Goal: Task Accomplishment & Management: Manage account settings

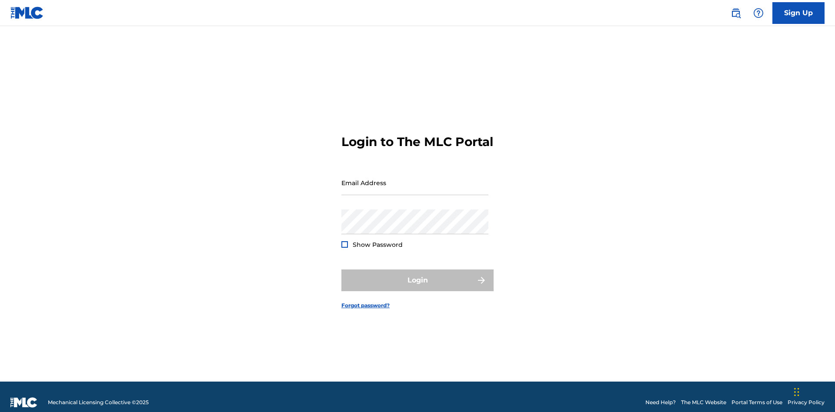
scroll to position [11, 0]
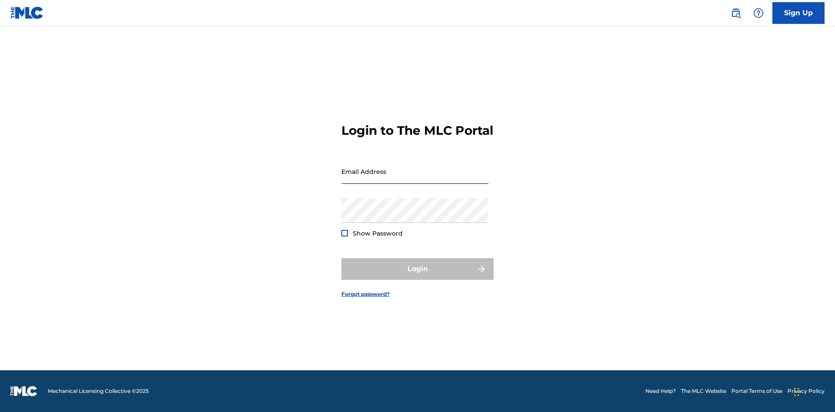
click at [415, 179] on input "Email Address" at bounding box center [414, 171] width 147 height 25
type input "[EMAIL_ADDRESS][DOMAIN_NAME]"
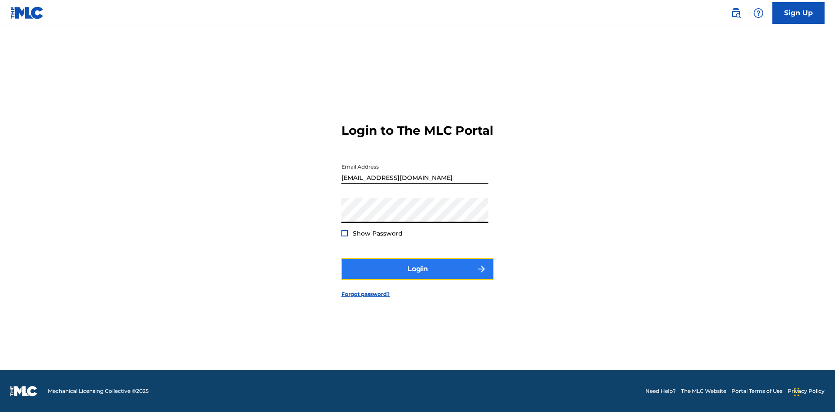
click at [418, 277] on button "Login" at bounding box center [417, 269] width 152 height 22
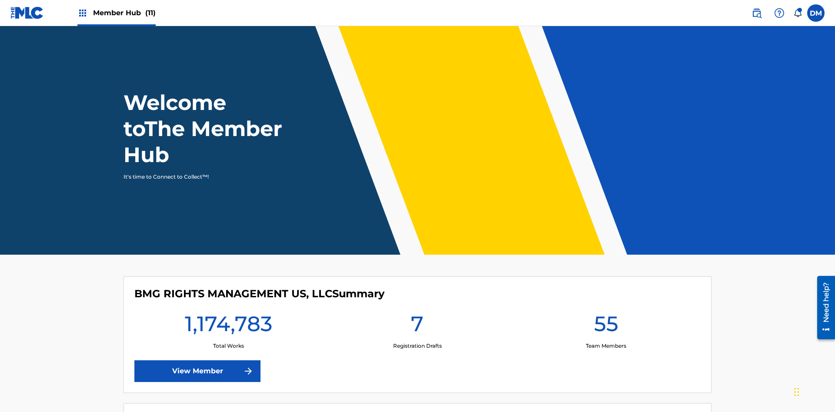
click at [116, 13] on span "Member Hub (11)" at bounding box center [124, 13] width 63 height 10
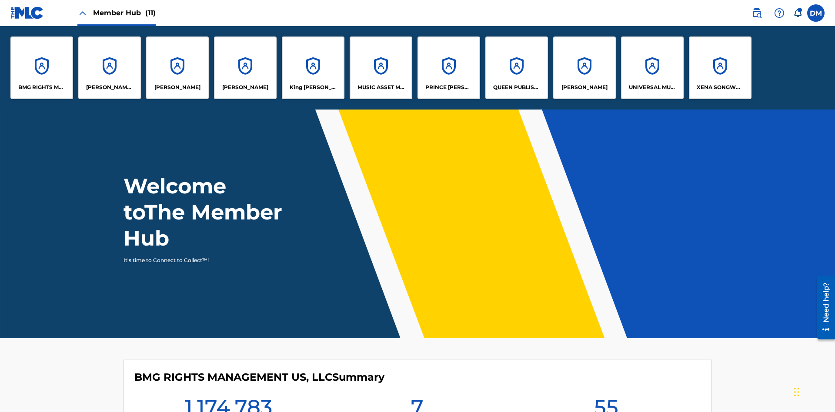
scroll to position [31, 0]
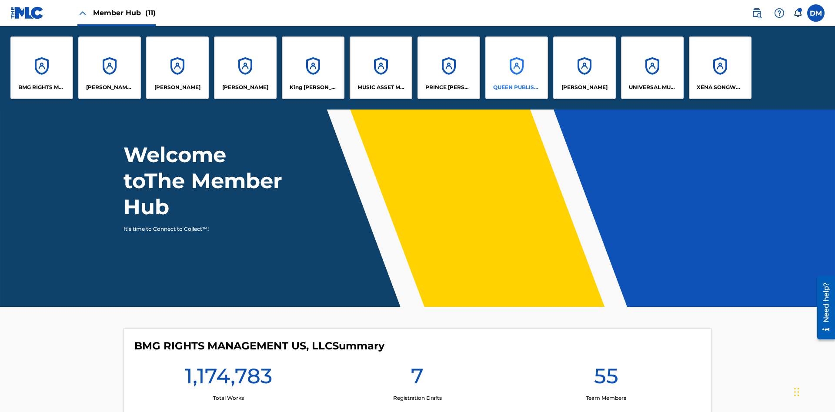
click at [516, 87] on p "QUEEN PUBLISHA" at bounding box center [516, 88] width 47 height 8
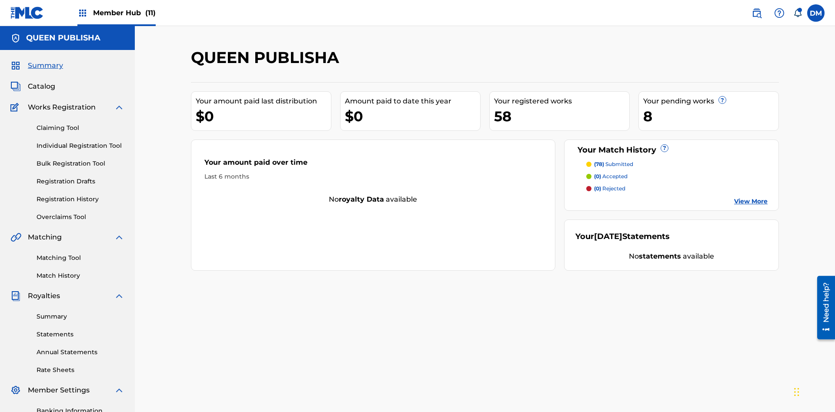
scroll to position [127, 0]
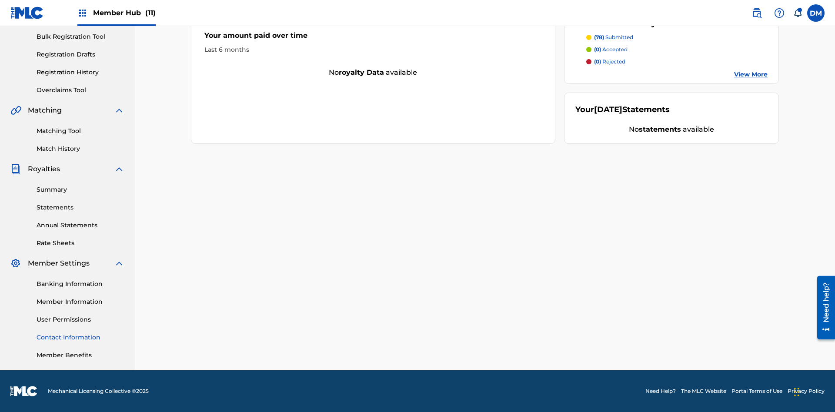
click at [80, 338] on link "Contact Information" at bounding box center [81, 337] width 88 height 9
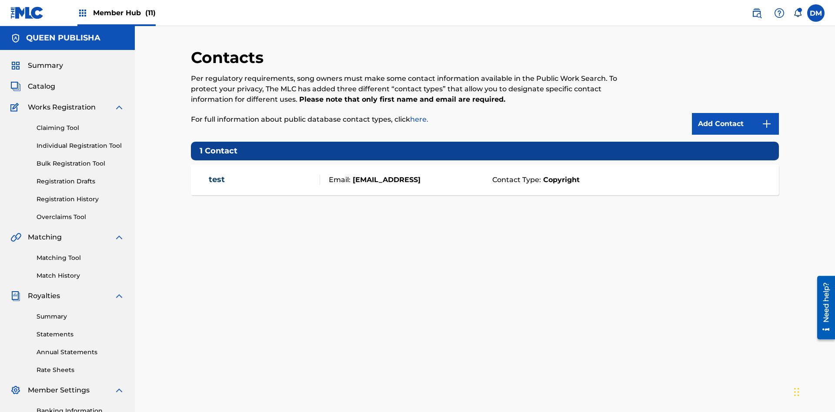
click at [116, 13] on span "Member Hub (11)" at bounding box center [124, 13] width 63 height 10
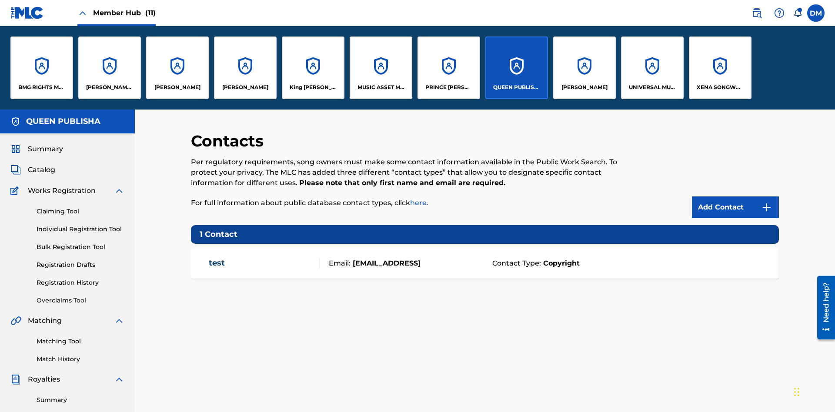
scroll to position [31, 0]
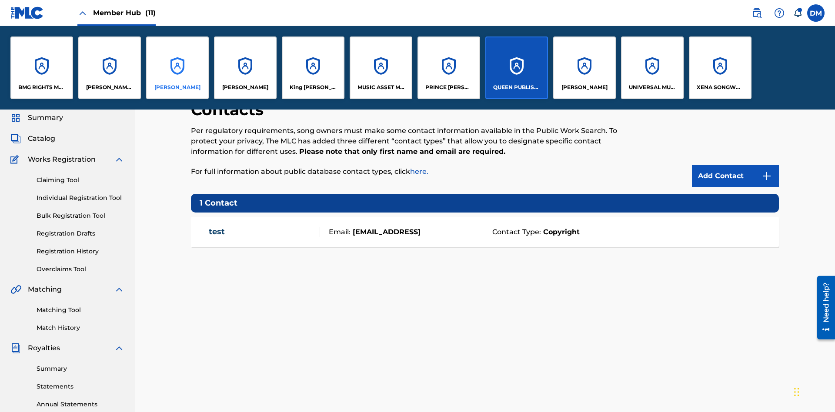
click at [177, 87] on p "[PERSON_NAME]" at bounding box center [177, 88] width 46 height 8
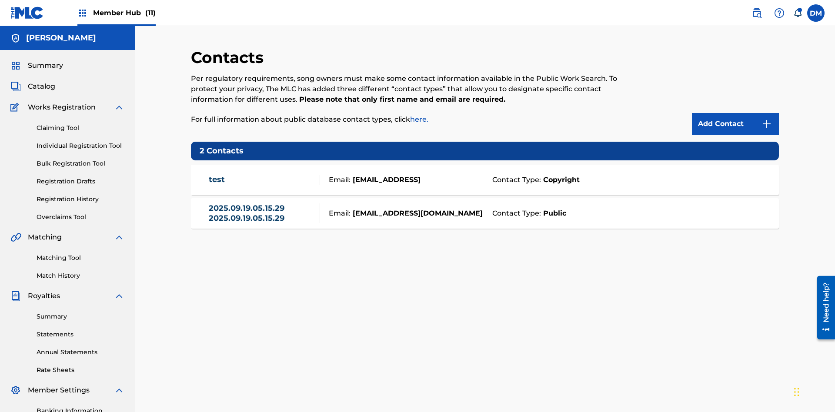
scroll to position [127, 0]
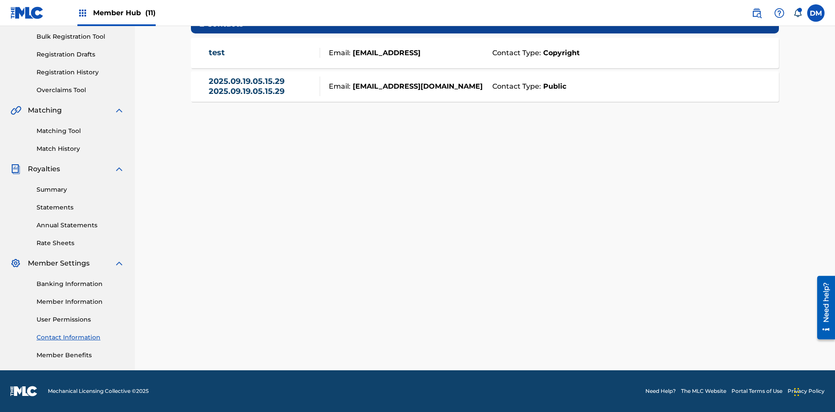
click at [553, 86] on strong "Public" at bounding box center [553, 86] width 25 height 10
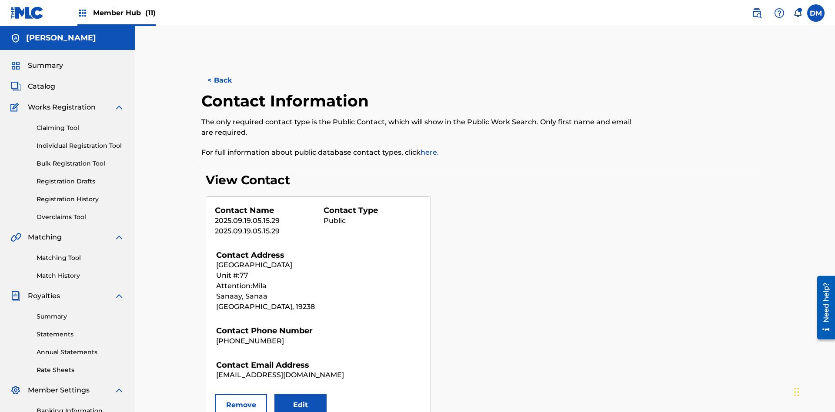
scroll to position [127, 0]
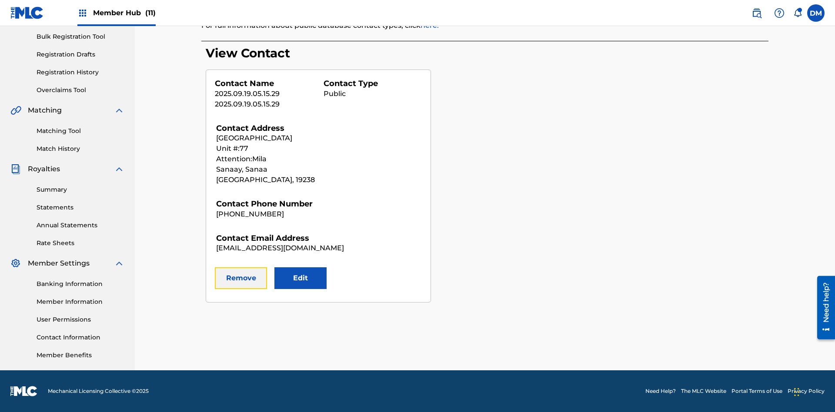
click at [241, 278] on button "Remove" at bounding box center [241, 278] width 52 height 22
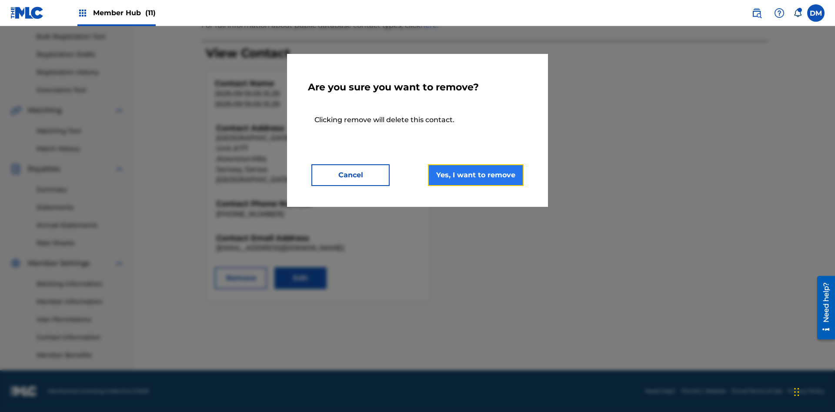
click at [476, 175] on button "Yes, I want to remove" at bounding box center [476, 175] width 96 height 22
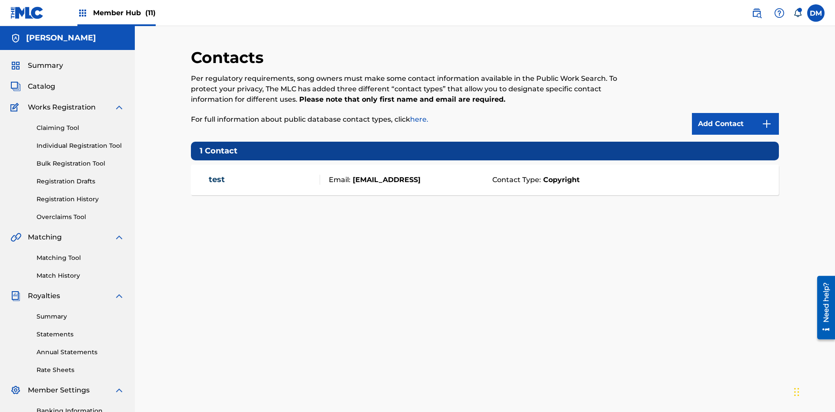
click at [116, 13] on span "Member Hub (11)" at bounding box center [124, 13] width 63 height 10
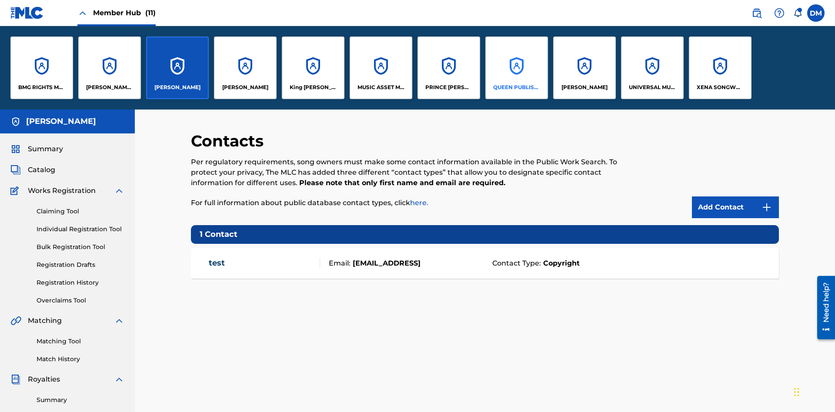
click at [516, 87] on p "QUEEN PUBLISHA" at bounding box center [516, 88] width 47 height 8
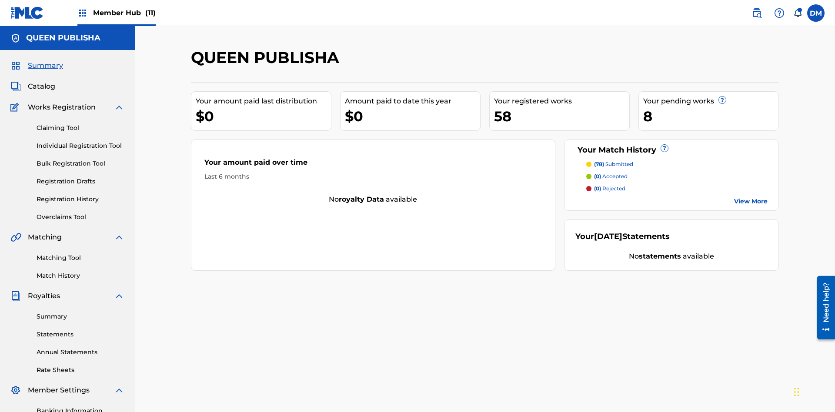
scroll to position [29, 0]
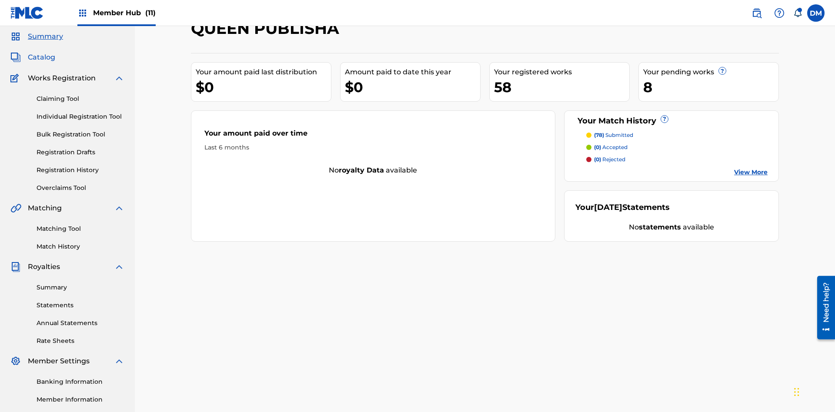
click at [41, 57] on span "Catalog" at bounding box center [41, 57] width 27 height 10
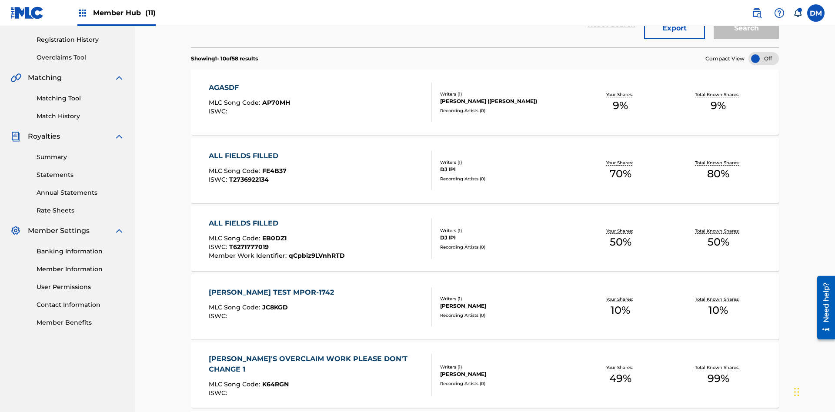
scroll to position [32, 0]
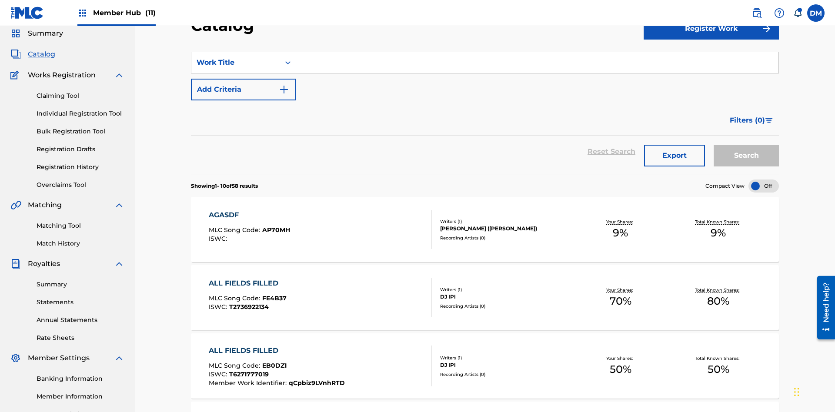
click at [537, 63] on input "Search Form" at bounding box center [537, 62] width 482 height 21
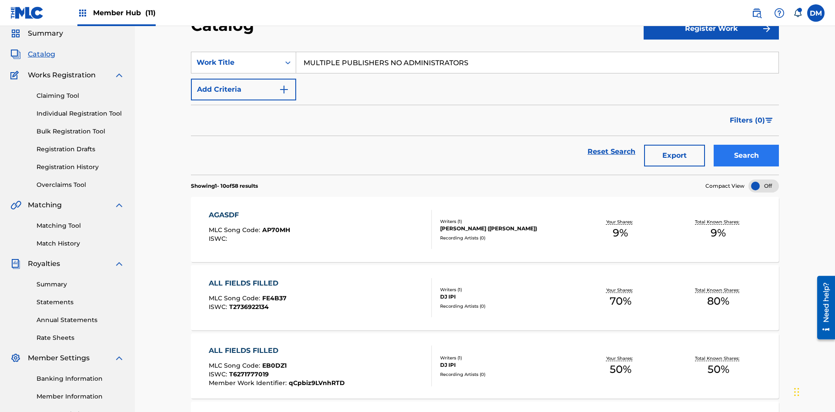
type input "MULTIPLE PUBLISHERS NO ADMINISTRATORS"
click at [746, 145] on button "Search" at bounding box center [746, 156] width 65 height 22
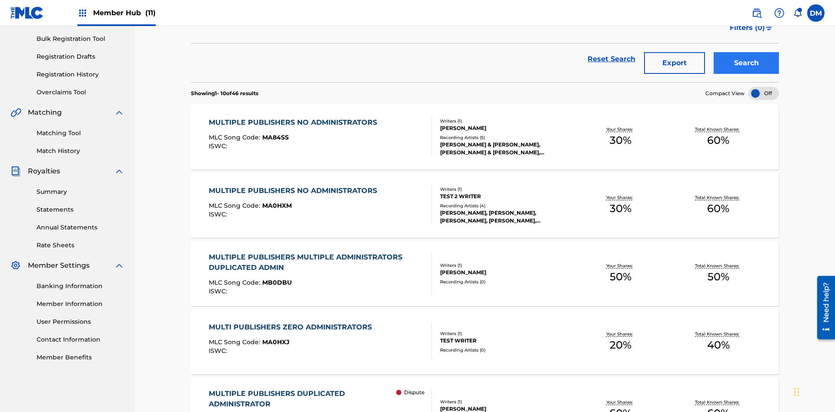
scroll to position [206, 0]
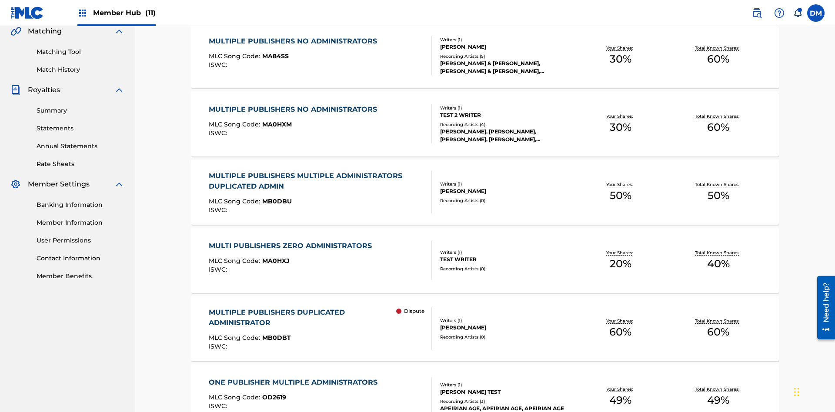
click at [274, 56] on span "MA84SS" at bounding box center [275, 56] width 27 height 8
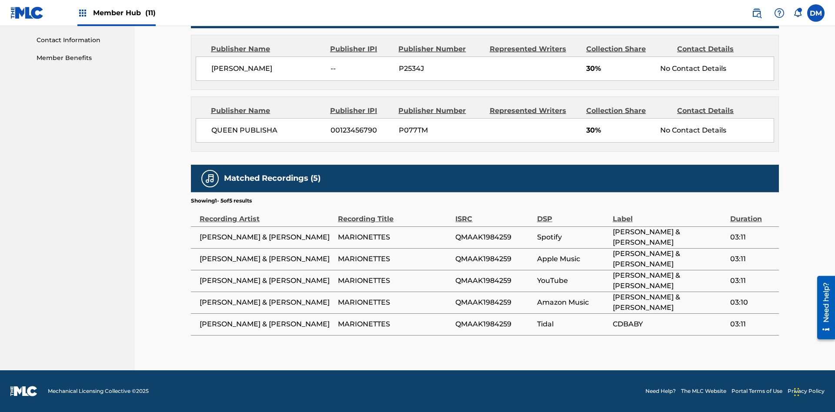
scroll to position [4, 0]
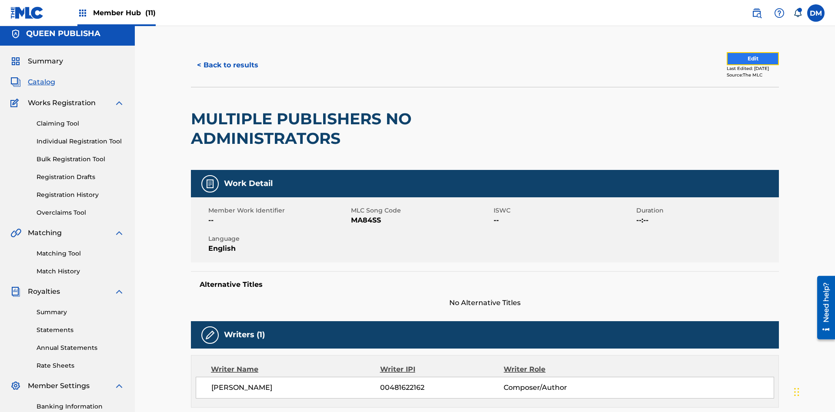
click at [743, 59] on button "Edit" at bounding box center [753, 58] width 52 height 13
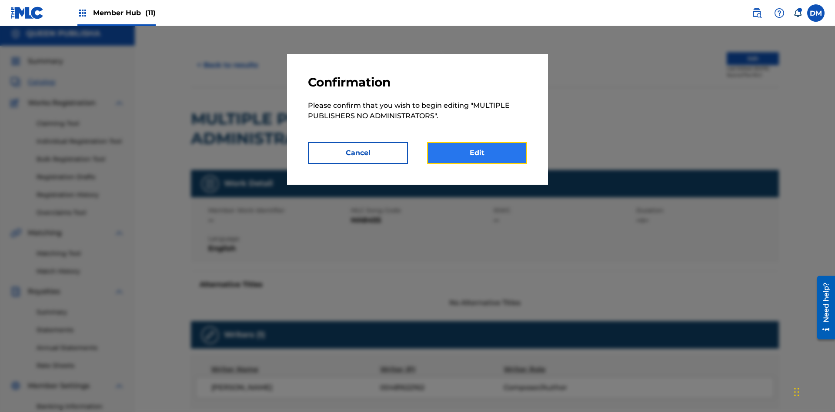
click at [477, 153] on link "Edit" at bounding box center [477, 153] width 100 height 22
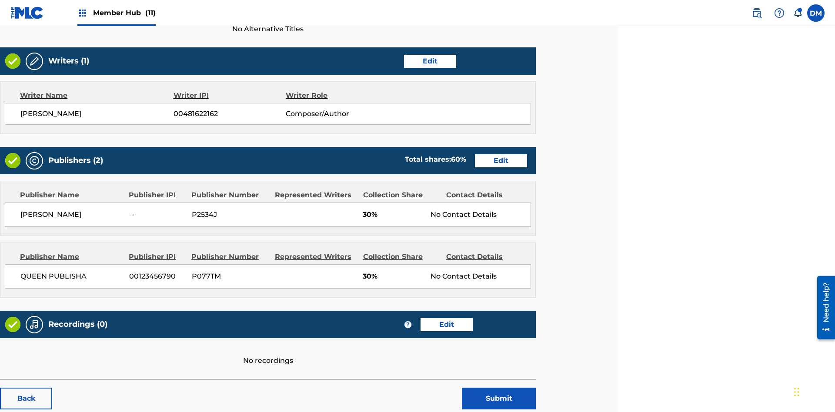
click at [116, 13] on span "Member Hub (11)" at bounding box center [124, 13] width 63 height 10
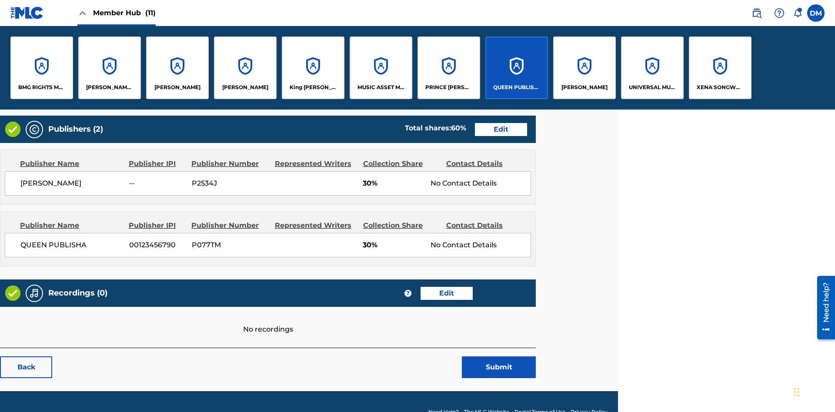
click at [516, 87] on p "QUEEN PUBLISHA" at bounding box center [516, 88] width 47 height 8
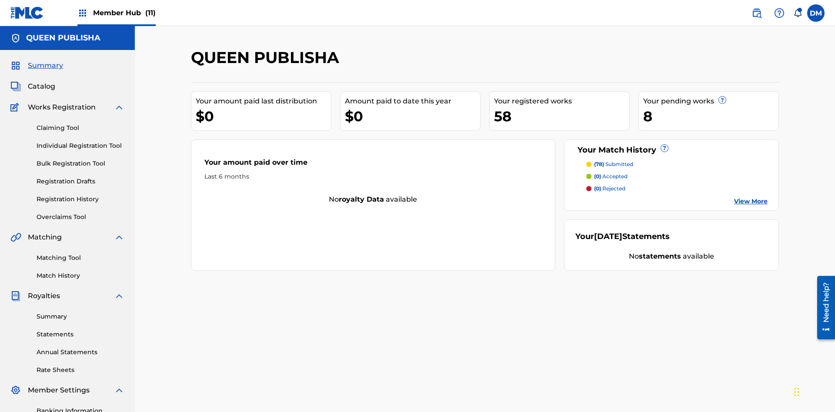
scroll to position [127, 0]
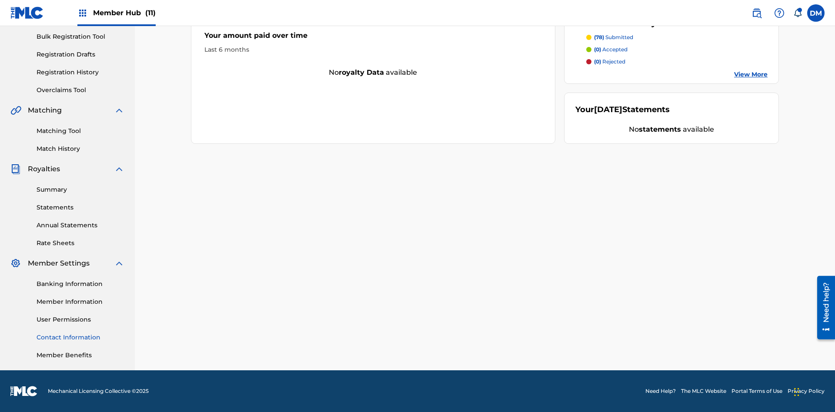
click at [80, 338] on link "Contact Information" at bounding box center [81, 337] width 88 height 9
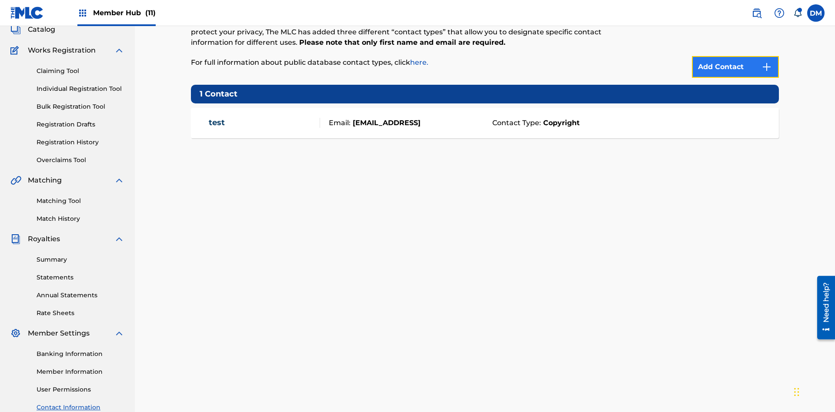
click at [767, 62] on img at bounding box center [767, 67] width 10 height 10
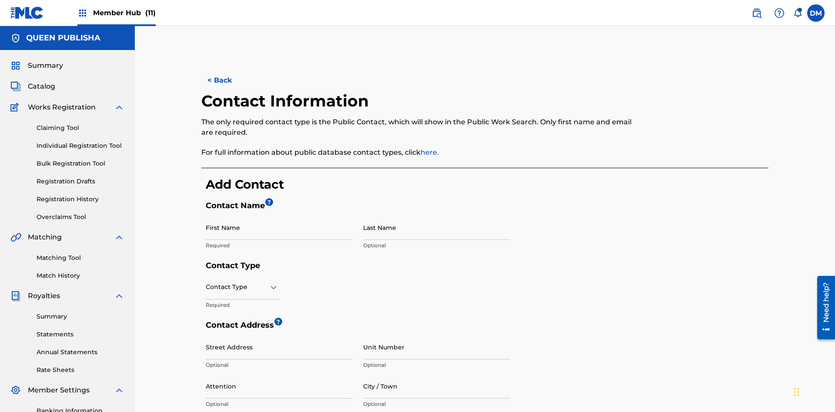
scroll to position [163, 0]
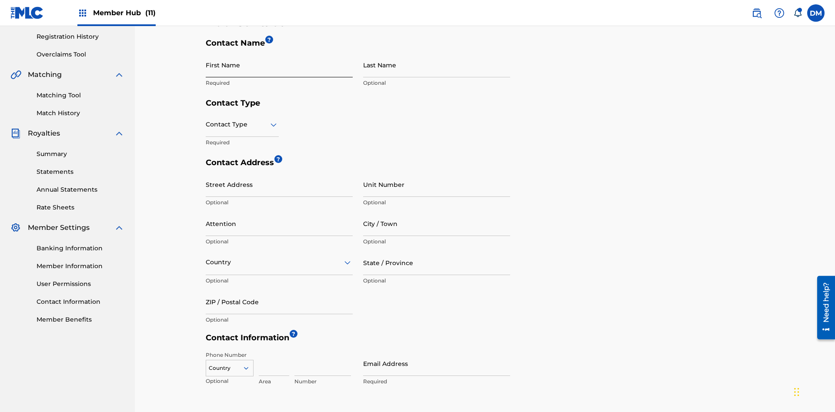
click at [279, 65] on input "First Name" at bounding box center [279, 65] width 147 height 25
type input "2025.09.19.06.13.30"
click at [437, 65] on input "Last Name" at bounding box center [436, 65] width 147 height 25
type input "2025.09.19.06.13.30"
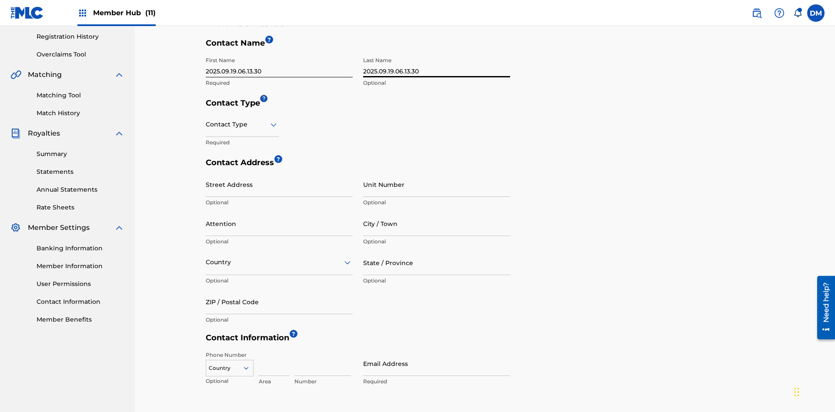
click at [206, 120] on input "text" at bounding box center [207, 124] width 2 height 9
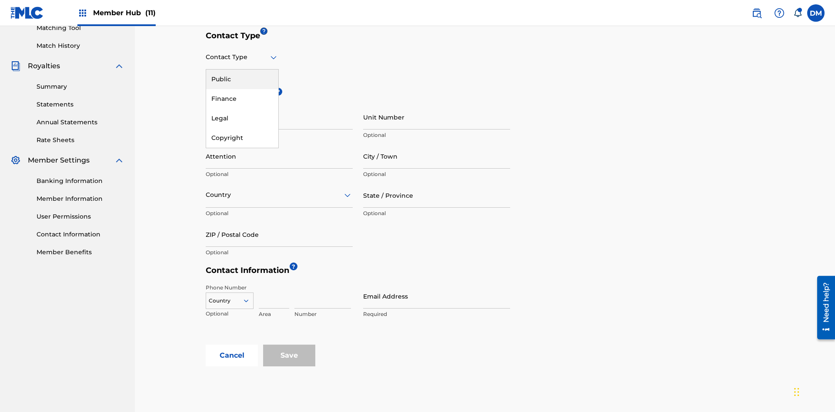
click at [242, 79] on div "Public" at bounding box center [242, 80] width 72 height 20
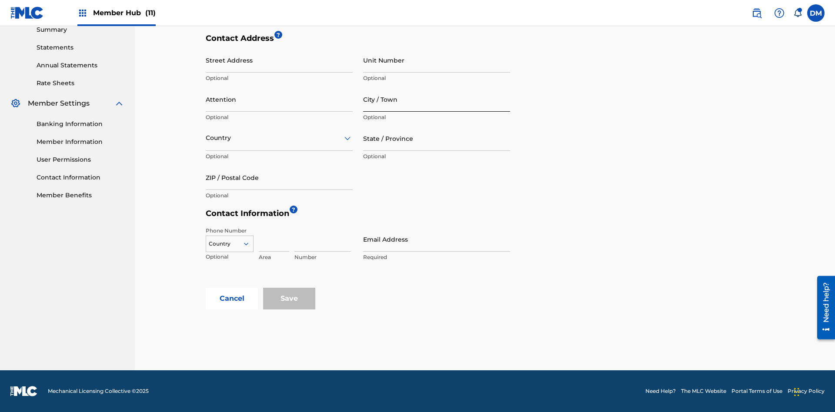
click at [437, 99] on input "City / Town" at bounding box center [436, 99] width 147 height 25
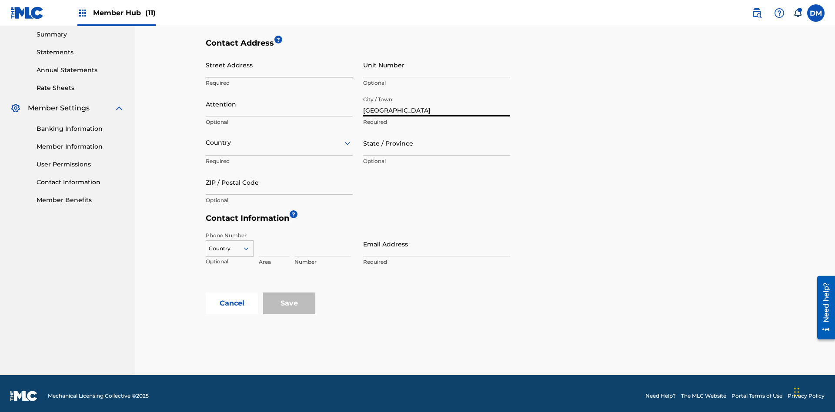
type input "[GEOGRAPHIC_DATA]"
click at [279, 65] on input "Street Address" at bounding box center [279, 65] width 147 height 25
type input "[PERSON_NAME] 13"
click at [437, 65] on input "Unit Number" at bounding box center [436, 65] width 147 height 25
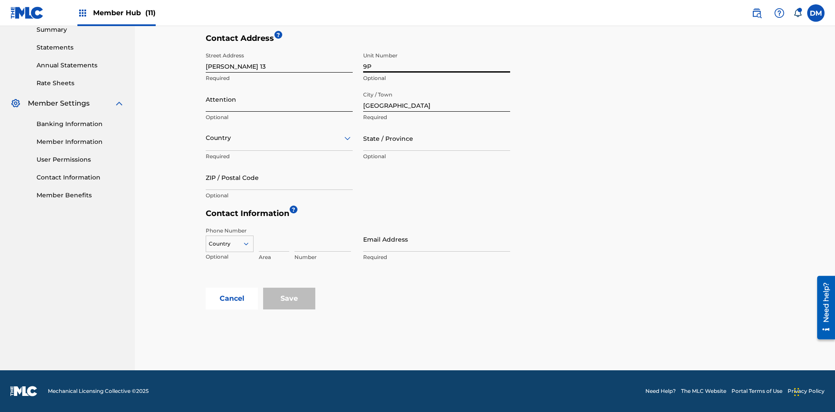
type input "9P"
click at [279, 99] on input "Attention" at bounding box center [279, 99] width 147 height 25
type input "[PERSON_NAME]"
click at [206, 138] on input "text" at bounding box center [207, 138] width 2 height 9
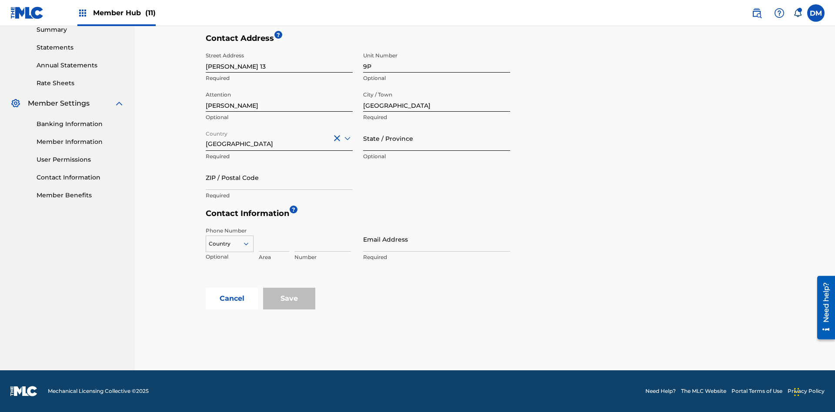
click at [437, 138] on input "State / Province" at bounding box center [436, 138] width 147 height 25
type input "[GEOGRAPHIC_DATA]"
click at [279, 177] on input "ZIP / Postal Code" at bounding box center [279, 177] width 147 height 25
type input "68080"
click at [250, 244] on icon at bounding box center [246, 244] width 8 height 8
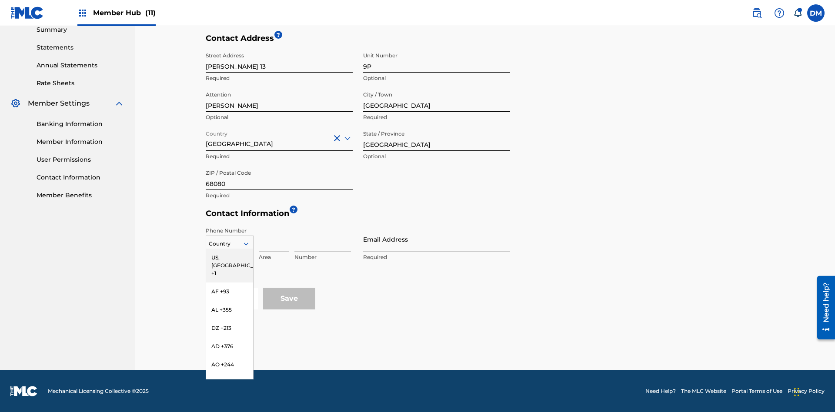
click at [274, 239] on input at bounding box center [274, 239] width 30 height 25
type input "951"
click at [323, 239] on input at bounding box center [322, 239] width 57 height 25
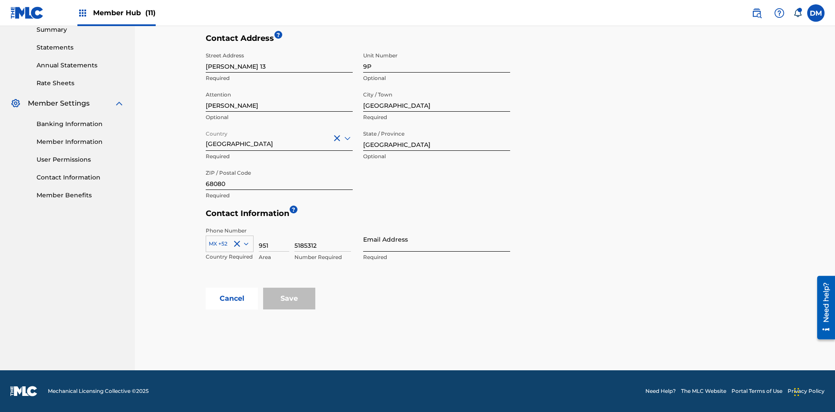
type input "5185312"
click at [437, 239] on input "Email Address" at bounding box center [436, 239] width 147 height 25
type input "[EMAIL_ADDRESS][DOMAIN_NAME]"
click at [289, 299] on input "Save" at bounding box center [289, 299] width 52 height 22
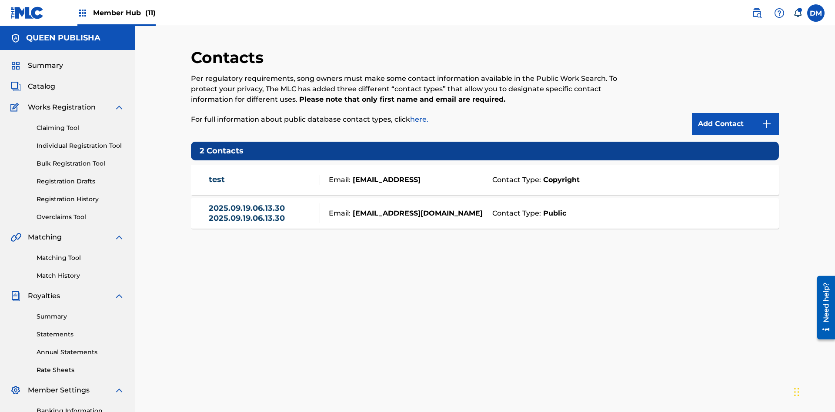
click at [116, 13] on span "Member Hub (11)" at bounding box center [124, 13] width 63 height 10
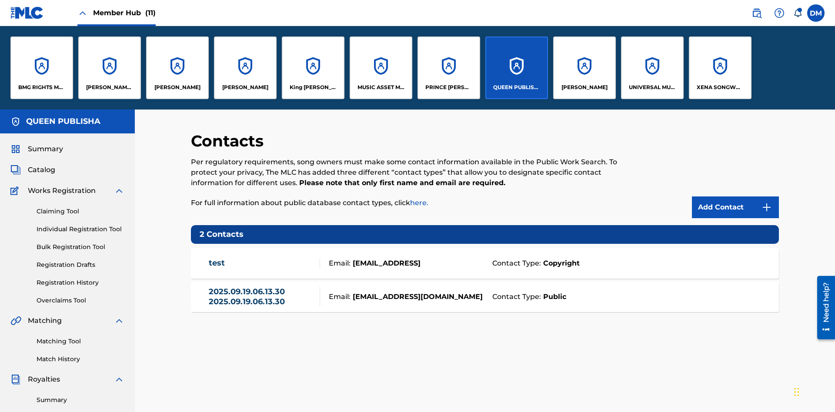
scroll to position [31, 0]
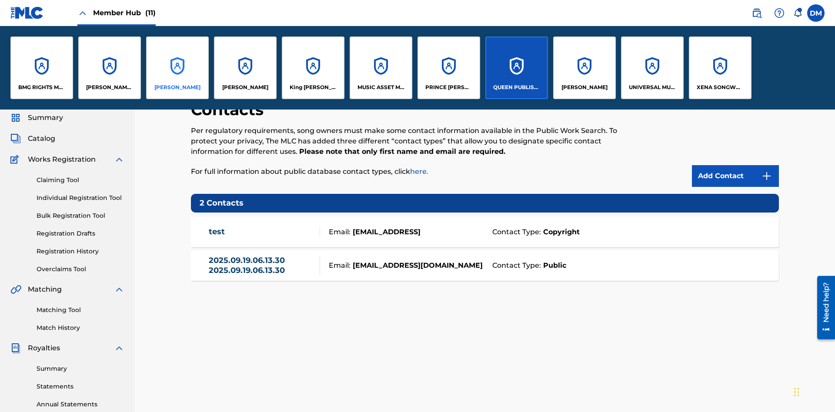
click at [177, 87] on p "[PERSON_NAME]" at bounding box center [177, 88] width 46 height 8
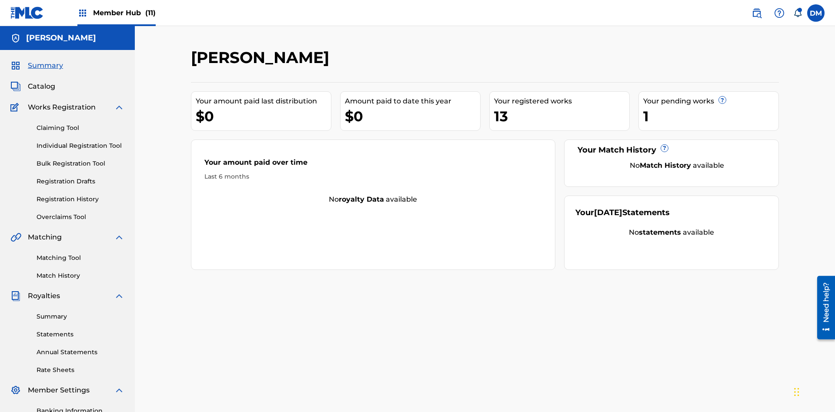
scroll to position [127, 0]
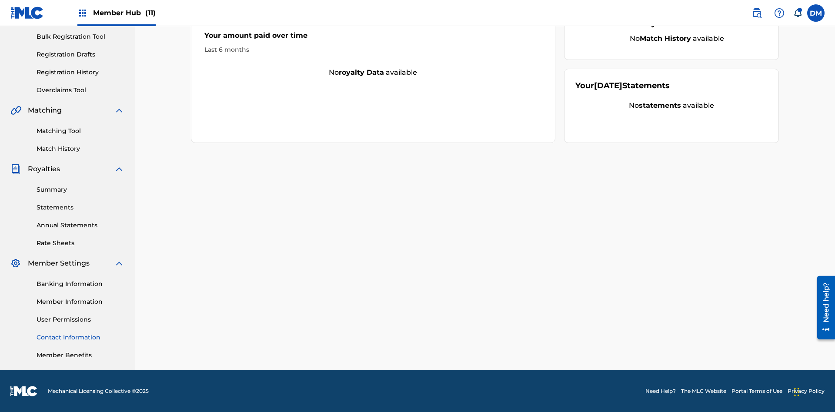
click at [80, 338] on link "Contact Information" at bounding box center [81, 337] width 88 height 9
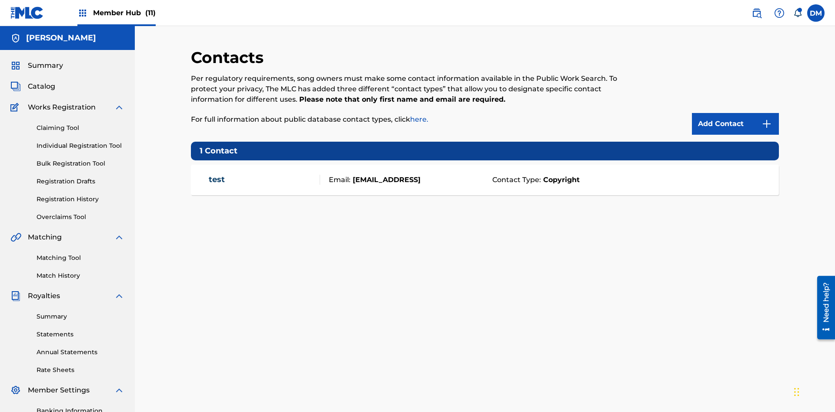
scroll to position [67, 0]
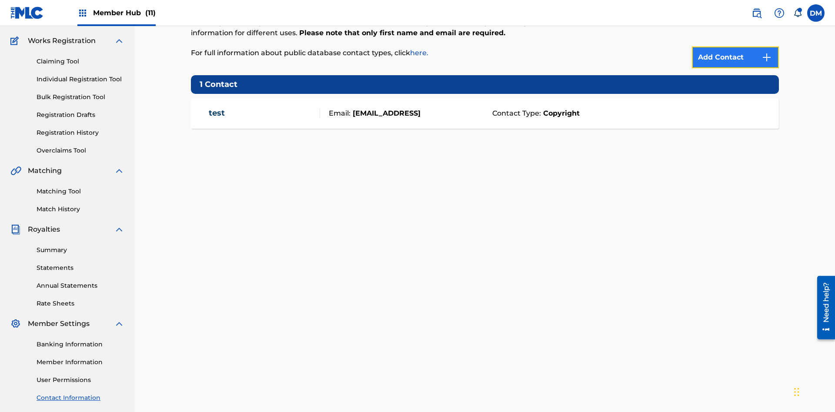
click at [767, 57] on img at bounding box center [767, 57] width 10 height 10
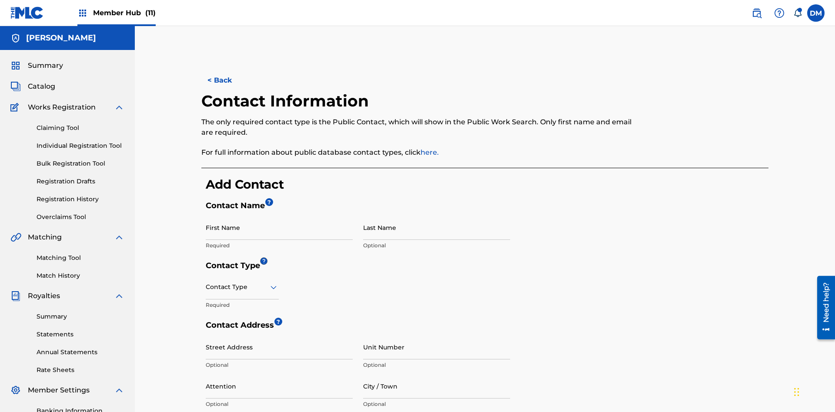
scroll to position [163, 0]
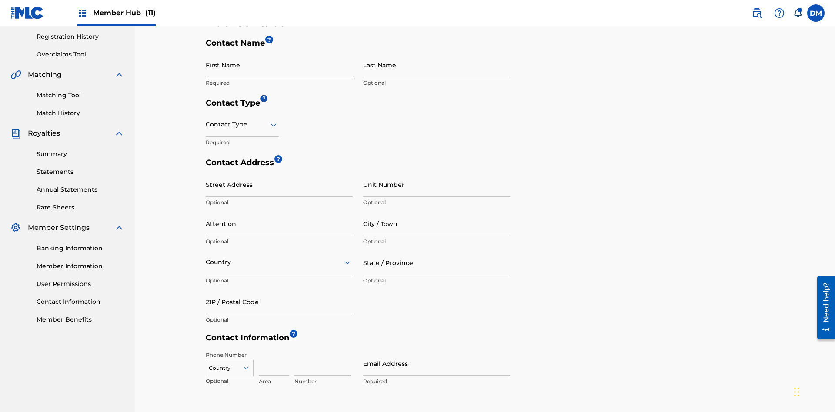
click at [279, 65] on input "First Name" at bounding box center [279, 65] width 147 height 25
type input "2025.09.19.06.14.29"
click at [437, 65] on input "Last Name" at bounding box center [436, 65] width 147 height 25
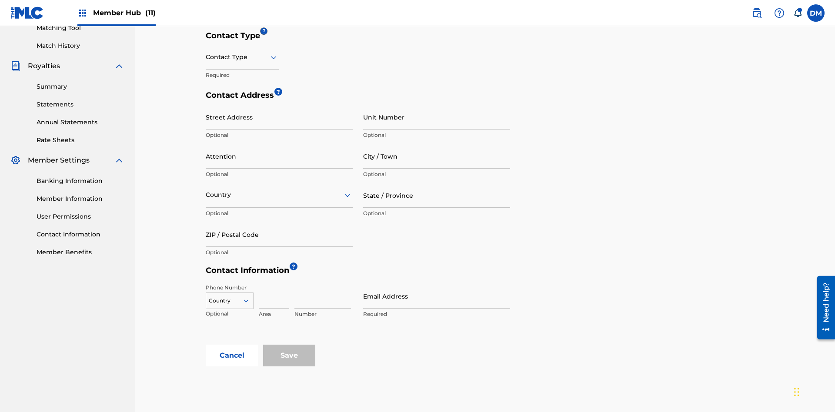
type input "2025.09.19.06.14.29"
click at [206, 57] on input "text" at bounding box center [207, 57] width 2 height 9
click at [242, 79] on div "Public" at bounding box center [242, 80] width 72 height 20
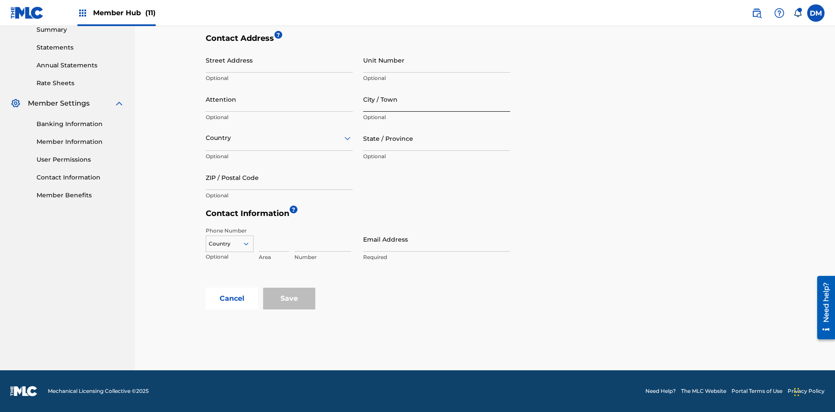
click at [437, 99] on input "City / Town" at bounding box center [436, 99] width 147 height 25
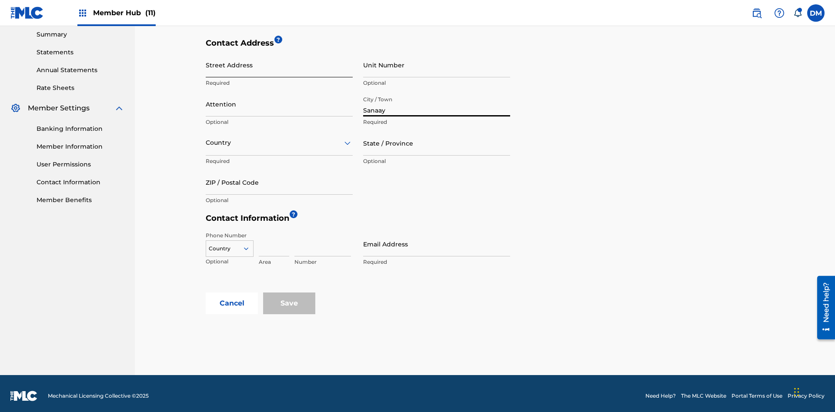
type input "Sanaay"
click at [279, 65] on input "Street Address" at bounding box center [279, 65] width 147 height 25
type input "[GEOGRAPHIC_DATA]"
click at [437, 65] on input "Unit Number" at bounding box center [436, 65] width 147 height 25
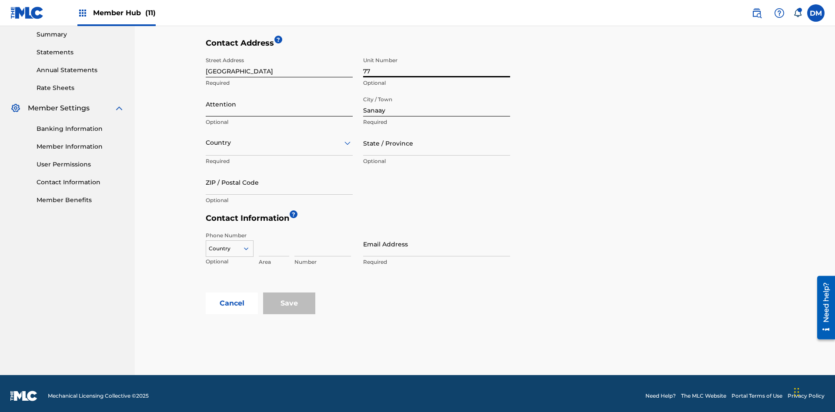
type input "77"
click at [279, 99] on input "Attention" at bounding box center [279, 104] width 147 height 25
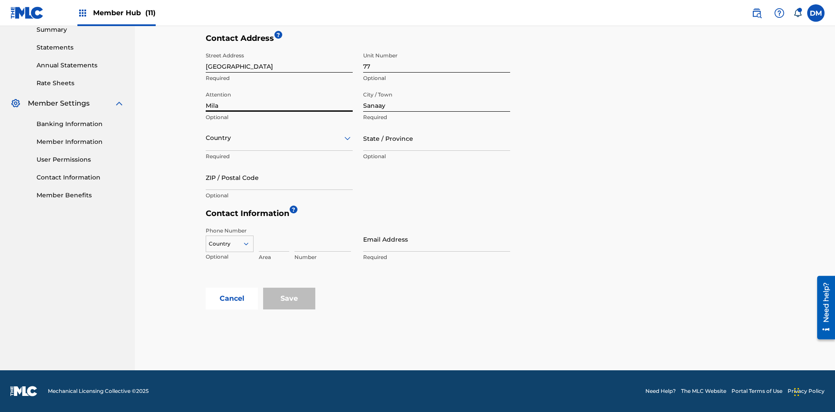
type input "Mila"
click at [206, 138] on input "text" at bounding box center [207, 138] width 2 height 9
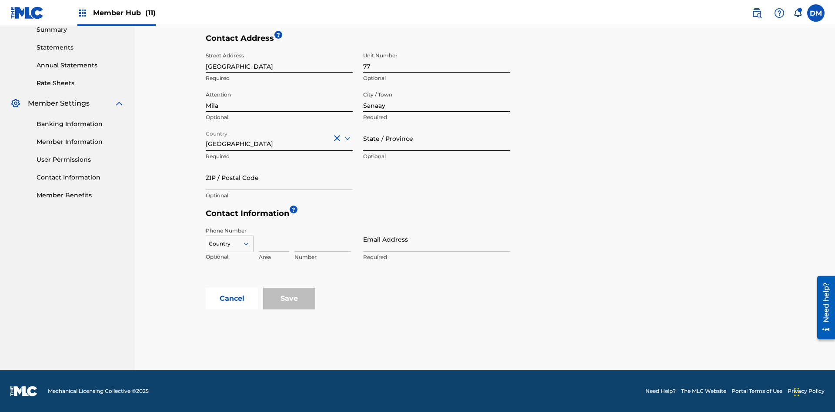
click at [437, 138] on input "State / Province" at bounding box center [436, 138] width 147 height 25
type input "Sanaa"
click at [279, 177] on input "ZIP / Postal Code" at bounding box center [279, 177] width 147 height 25
type input "19238"
click at [250, 244] on icon at bounding box center [246, 244] width 8 height 8
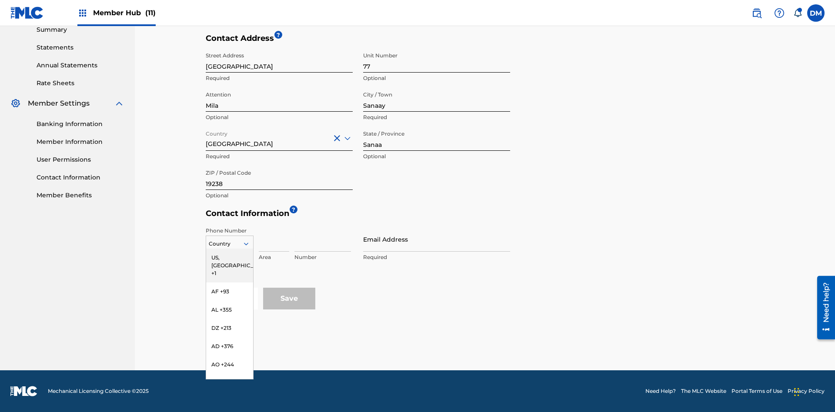
click at [274, 239] on input at bounding box center [274, 239] width 30 height 25
type input "02"
click at [323, 239] on input at bounding box center [322, 239] width 57 height 25
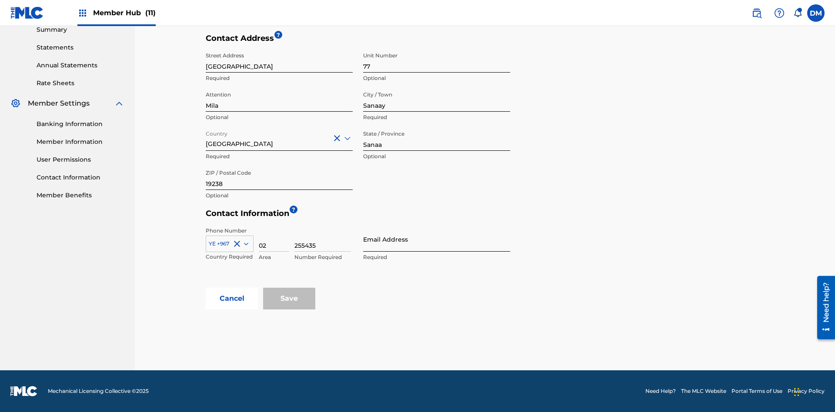
type input "255435"
click at [437, 239] on input "Email Address" at bounding box center [436, 239] width 147 height 25
type input "[EMAIL_ADDRESS][DOMAIN_NAME]"
click at [289, 299] on input "Save" at bounding box center [289, 299] width 52 height 22
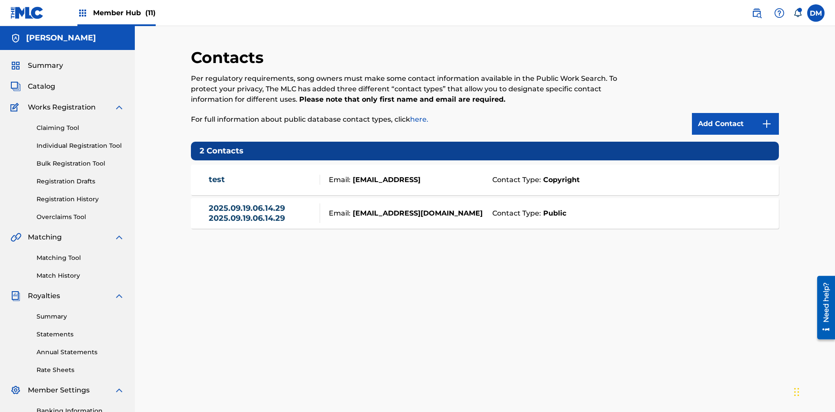
click at [116, 13] on span "Member Hub (11)" at bounding box center [124, 13] width 63 height 10
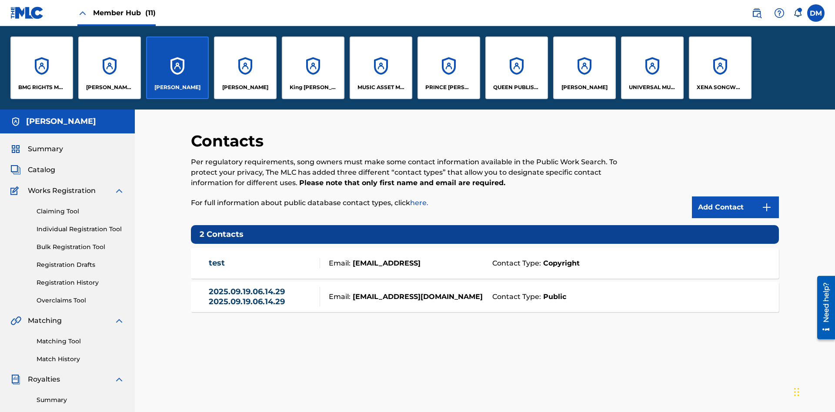
scroll to position [31, 0]
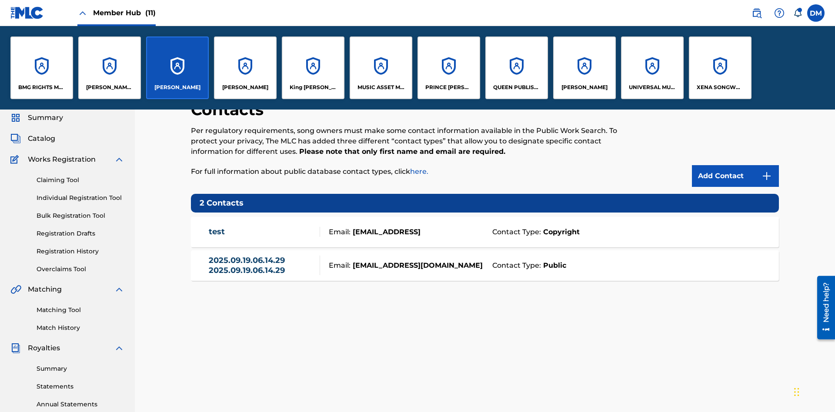
click at [177, 87] on p "[PERSON_NAME]" at bounding box center [177, 88] width 46 height 8
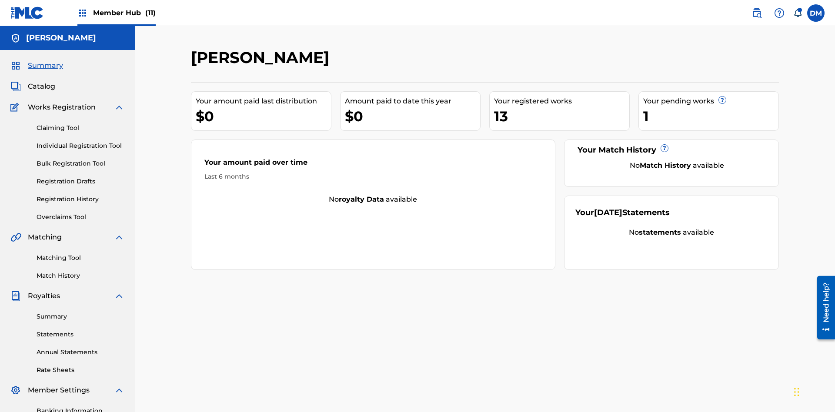
scroll to position [29, 0]
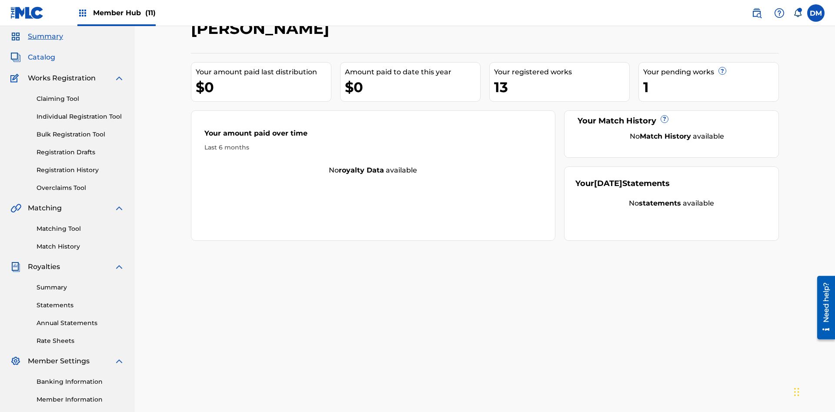
click at [41, 57] on span "Catalog" at bounding box center [41, 57] width 27 height 10
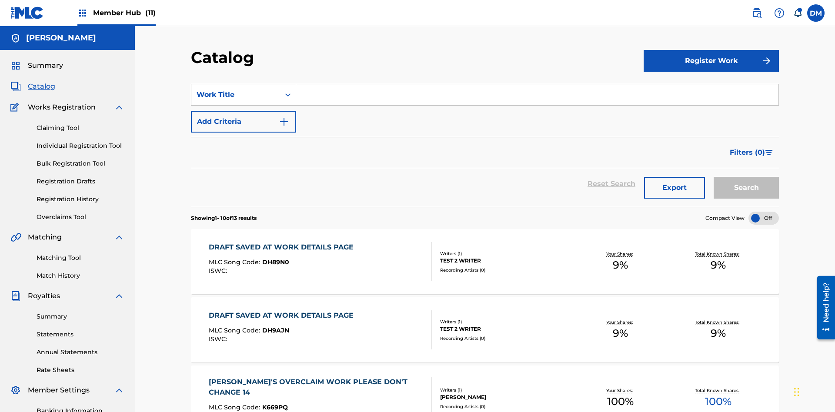
scroll to position [32, 0]
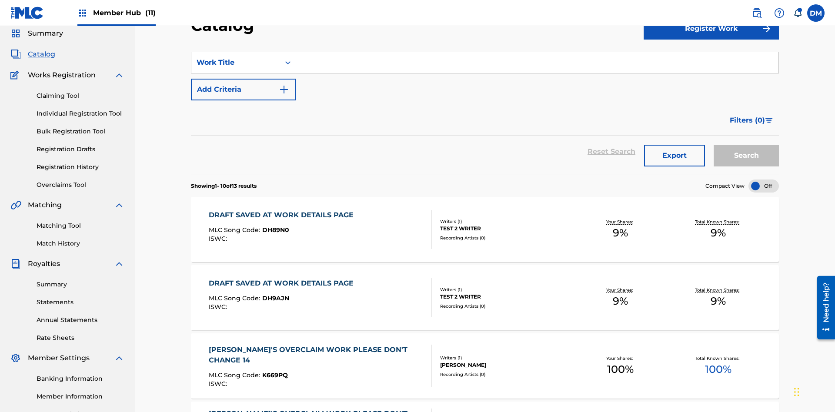
click at [537, 63] on input "Search Form" at bounding box center [537, 62] width 482 height 21
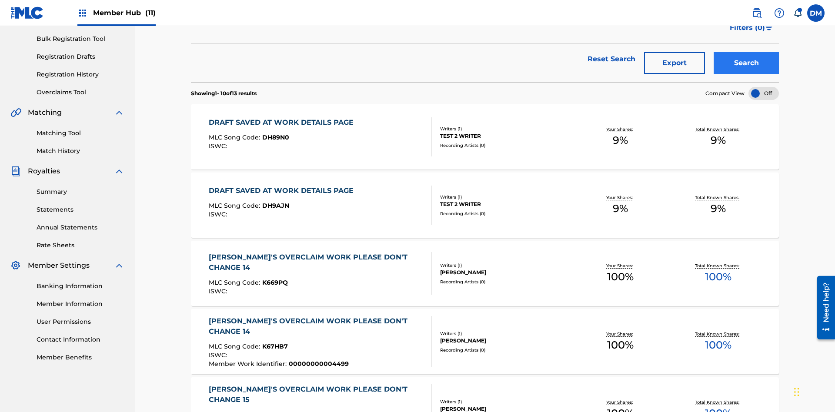
type input "MULTIPLE PUBLISHERS NO ADMINISTRATORS"
click at [746, 63] on button "Search" at bounding box center [746, 63] width 65 height 22
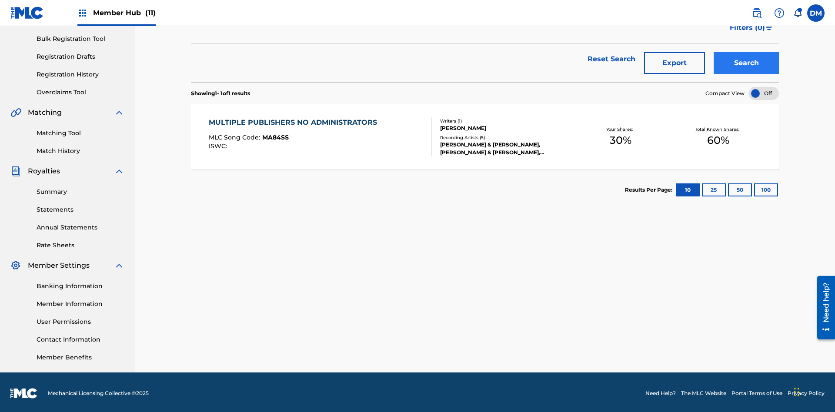
scroll to position [127, 0]
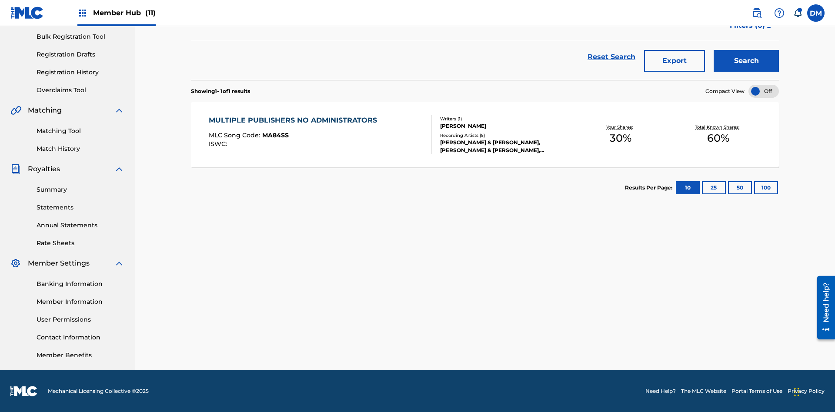
click at [274, 135] on span "MA84SS" at bounding box center [275, 135] width 27 height 8
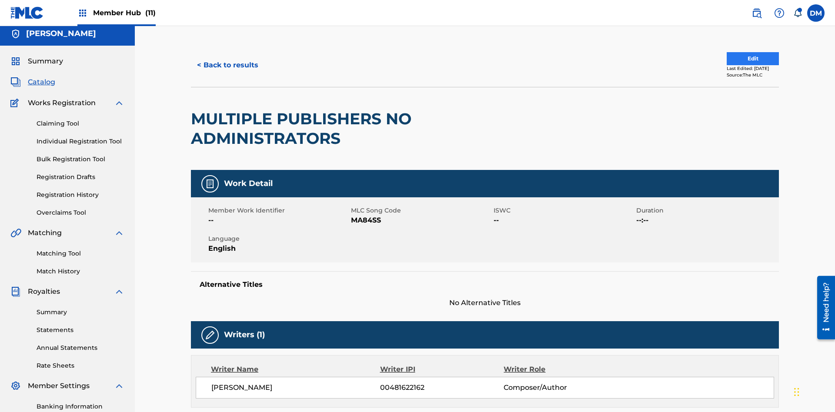
click at [743, 59] on button "Edit" at bounding box center [753, 58] width 52 height 13
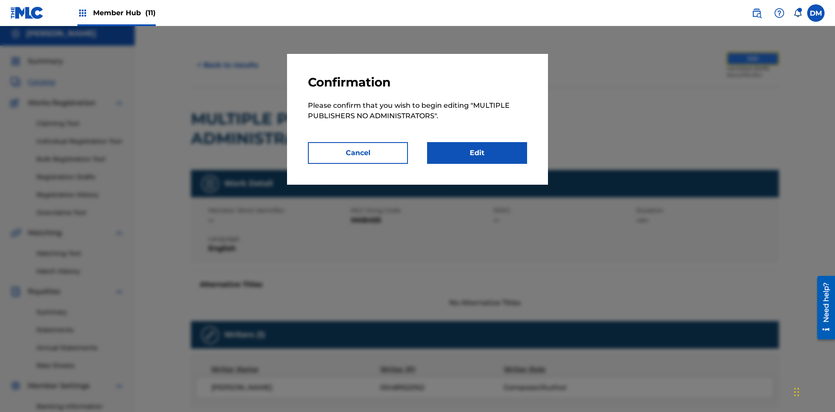
scroll to position [94, 0]
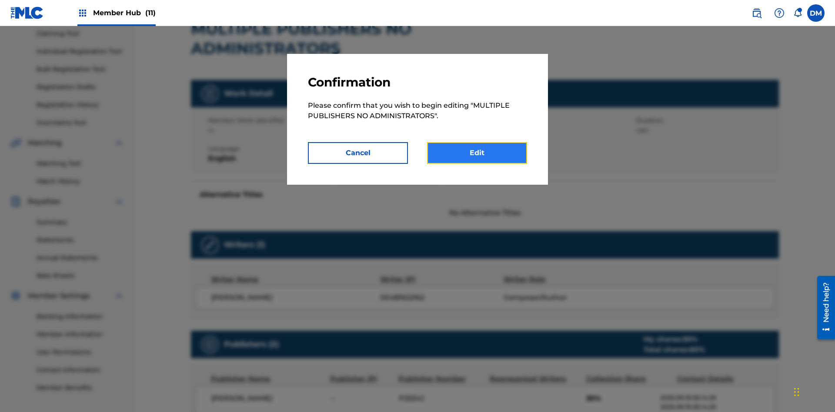
click at [477, 153] on link "Edit" at bounding box center [477, 153] width 100 height 22
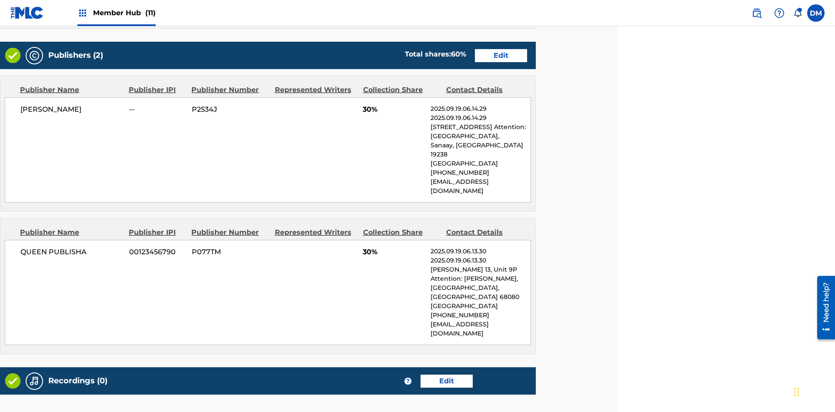
click at [116, 13] on span "Member Hub (11)" at bounding box center [124, 13] width 63 height 10
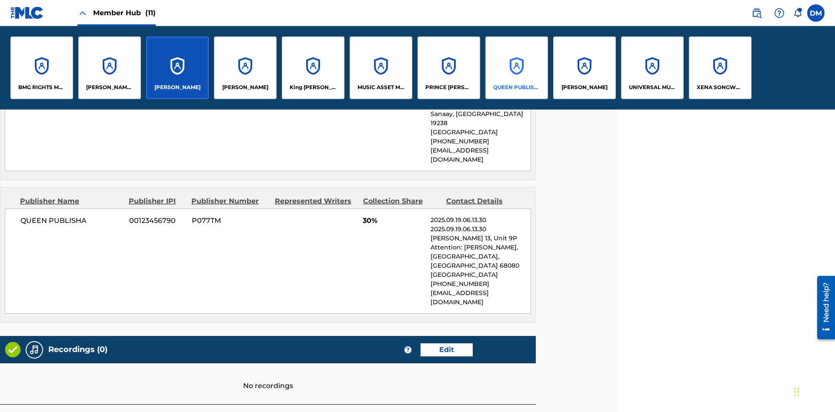
click at [516, 87] on p "QUEEN PUBLISHA" at bounding box center [516, 88] width 47 height 8
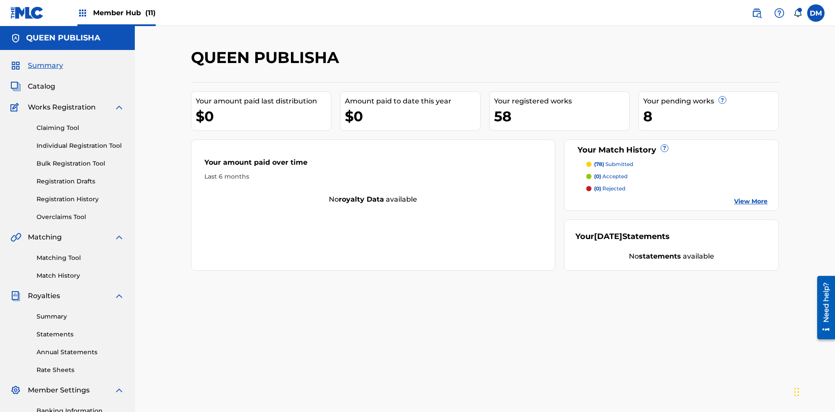
scroll to position [29, 0]
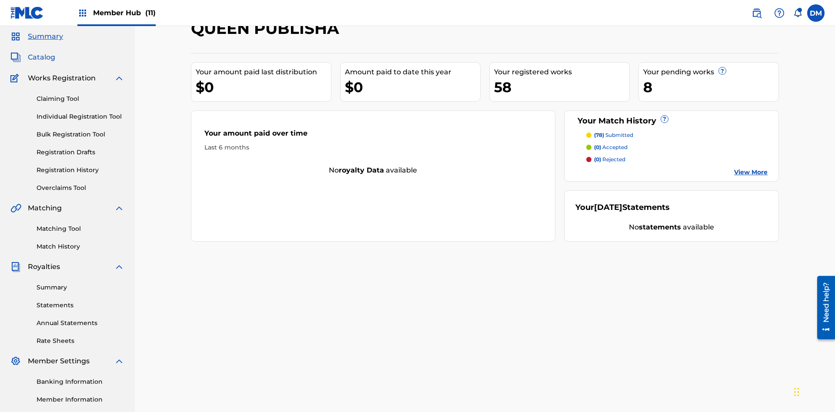
click at [41, 57] on span "Catalog" at bounding box center [41, 57] width 27 height 10
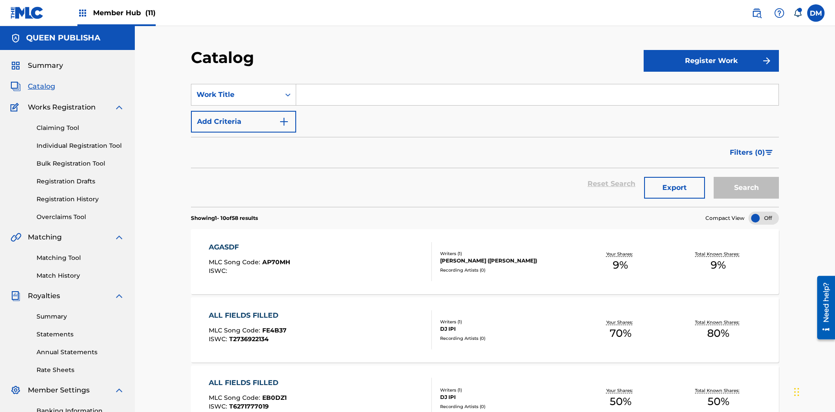
click at [537, 84] on input "Search Form" at bounding box center [537, 94] width 482 height 21
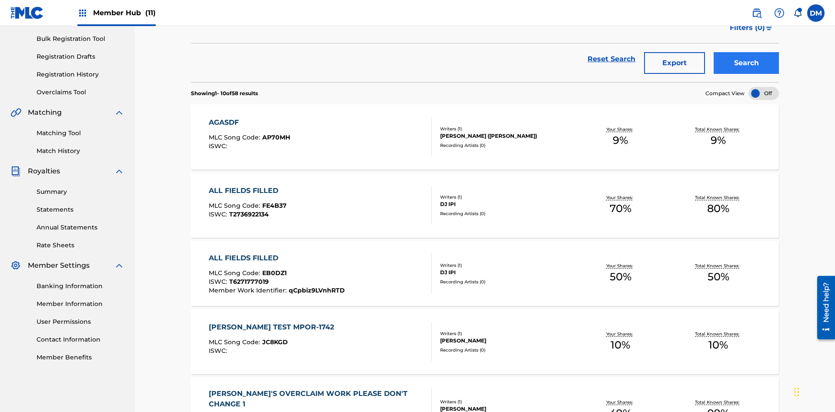
type input "MULTIPLE PUBLISHERS DUPLICATED ADMINISTRATOR"
click at [746, 63] on button "Search" at bounding box center [746, 63] width 65 height 22
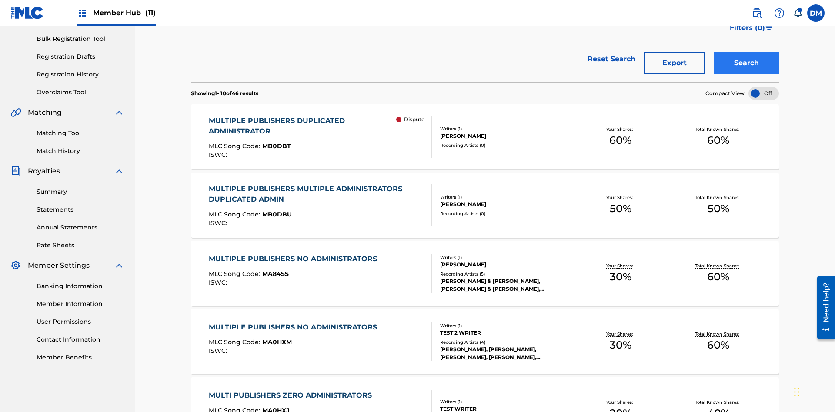
scroll to position [215, 0]
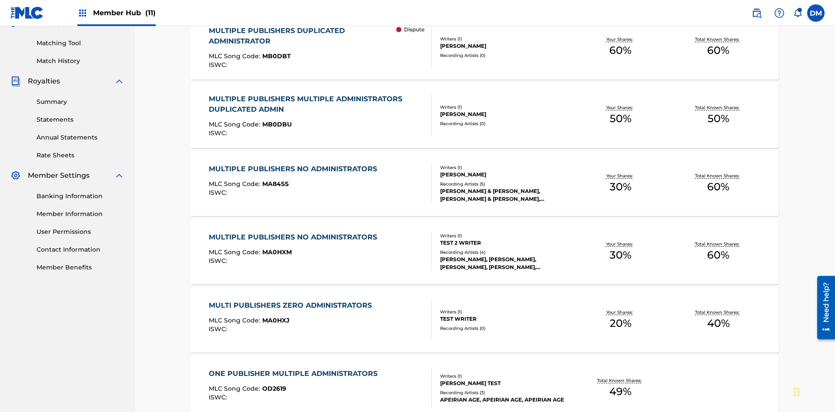
click at [275, 56] on span "MB0DBT" at bounding box center [276, 56] width 29 height 8
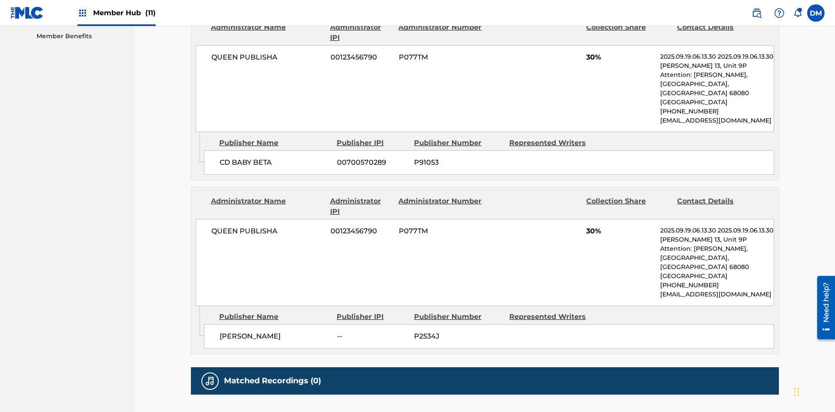
scroll to position [4, 0]
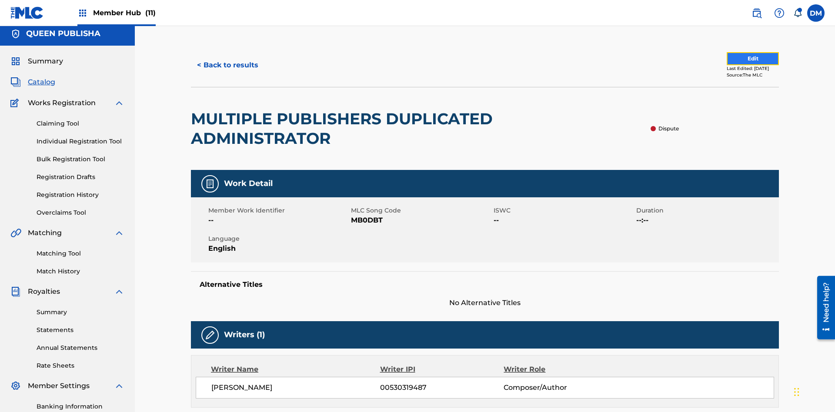
click at [735, 59] on button "Edit" at bounding box center [753, 58] width 52 height 13
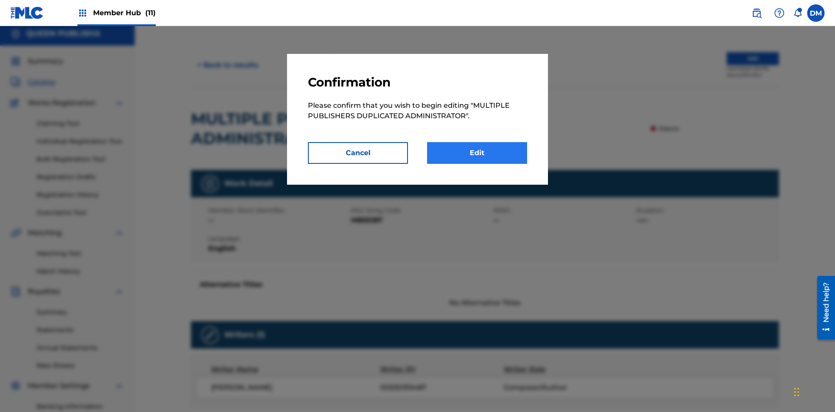
click at [477, 153] on link "Edit" at bounding box center [477, 153] width 100 height 22
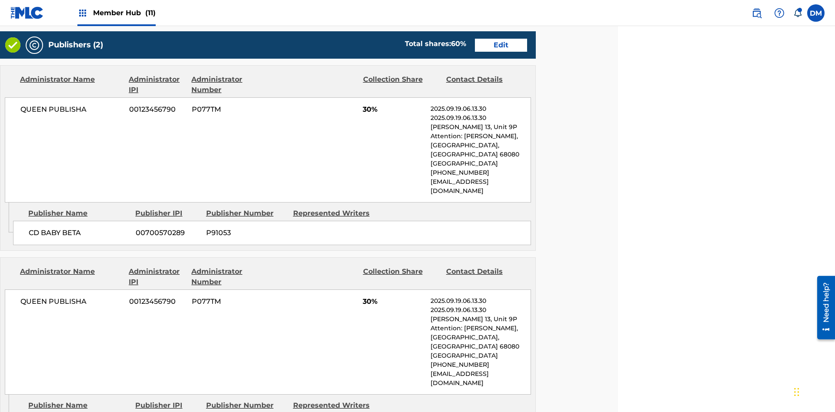
click at [116, 13] on span "Member Hub (11)" at bounding box center [124, 13] width 63 height 10
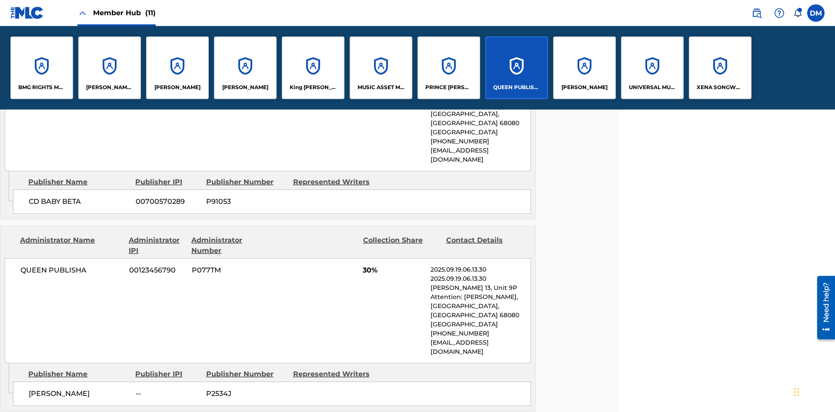
click at [516, 87] on p "QUEEN PUBLISHA" at bounding box center [516, 88] width 47 height 8
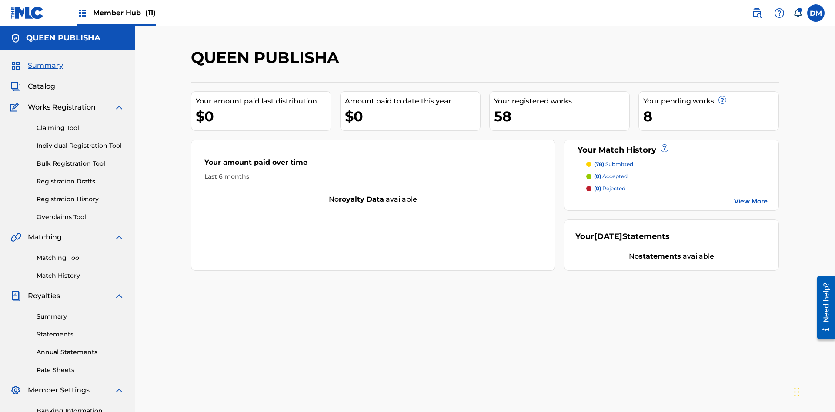
scroll to position [127, 0]
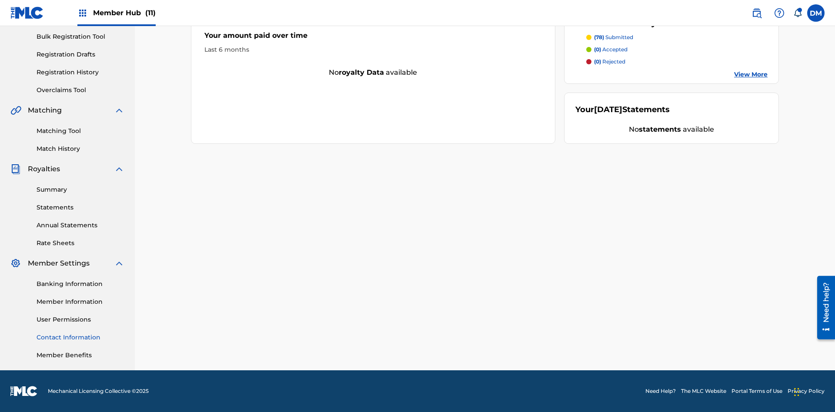
click at [80, 338] on link "Contact Information" at bounding box center [81, 337] width 88 height 9
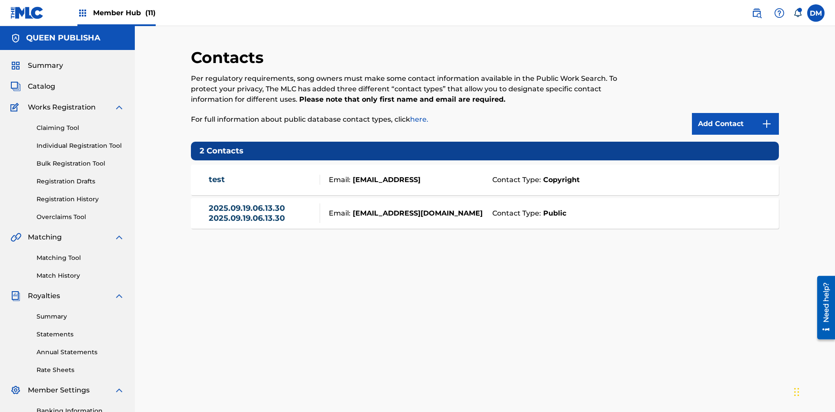
scroll to position [127, 0]
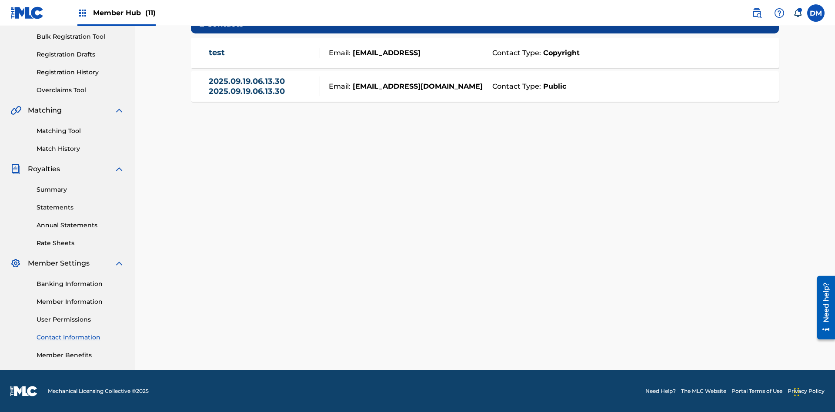
click at [553, 86] on strong "Public" at bounding box center [553, 86] width 25 height 10
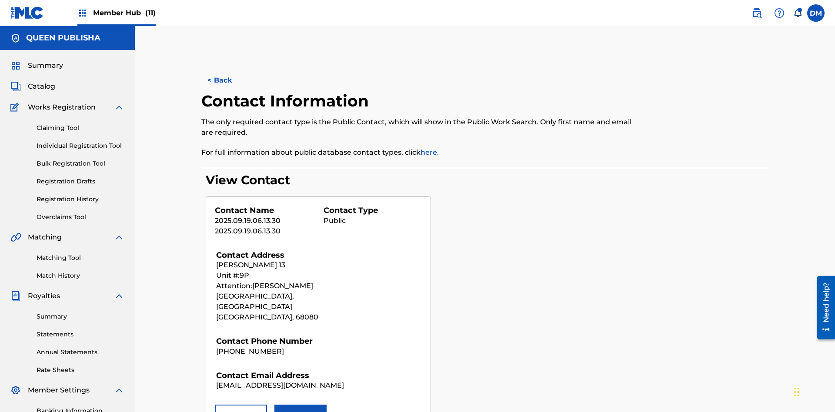
scroll to position [127, 0]
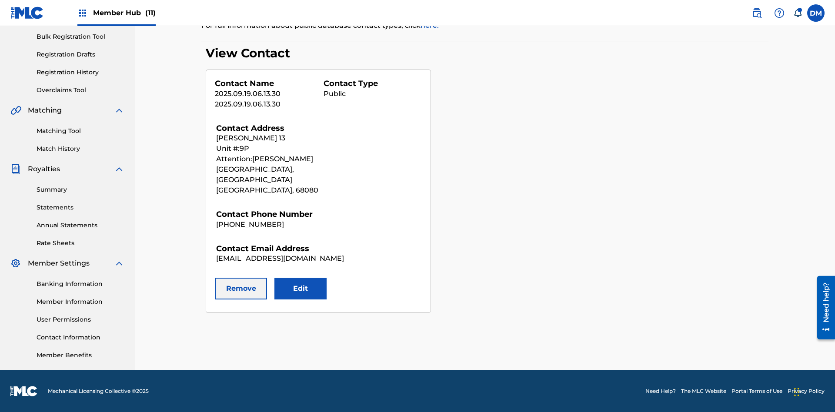
click at [241, 278] on button "Remove" at bounding box center [241, 289] width 52 height 22
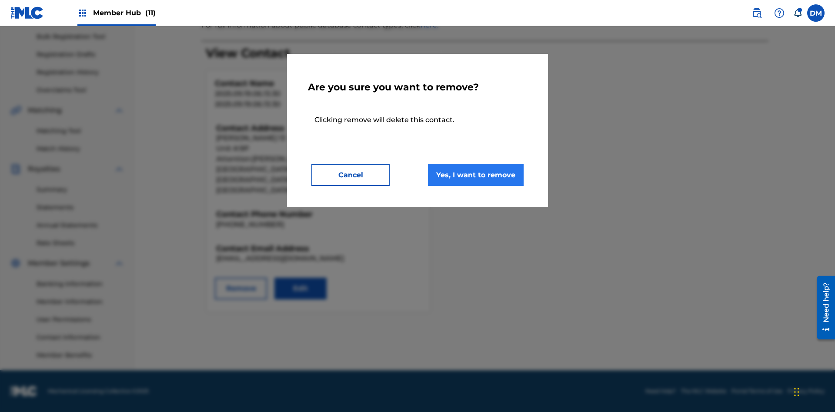
click at [476, 175] on button "Yes, I want to remove" at bounding box center [476, 175] width 96 height 22
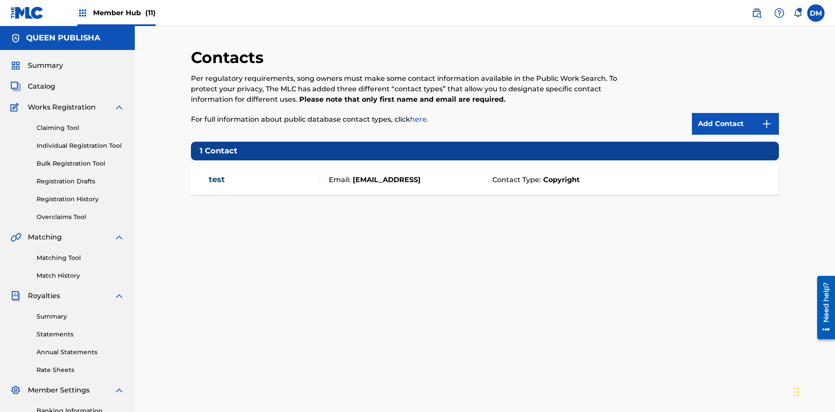
click at [116, 13] on span "Member Hub (11)" at bounding box center [124, 13] width 63 height 10
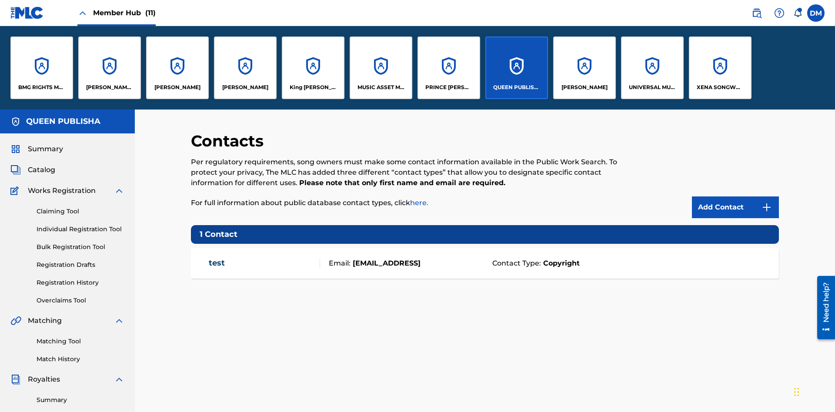
scroll to position [31, 0]
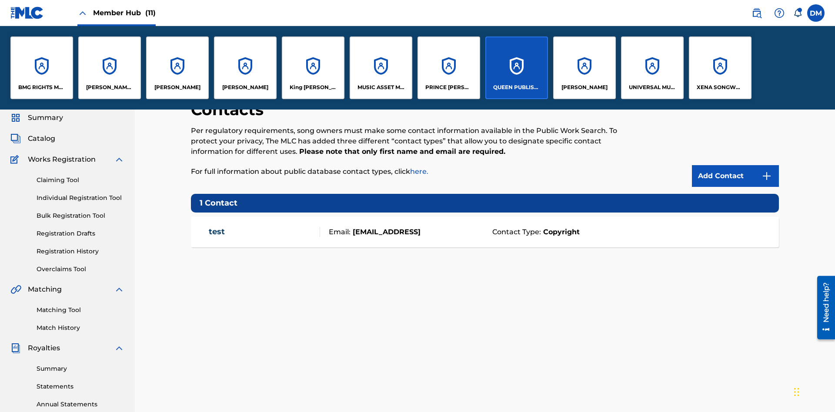
click at [516, 87] on p "QUEEN PUBLISHA" at bounding box center [516, 88] width 47 height 8
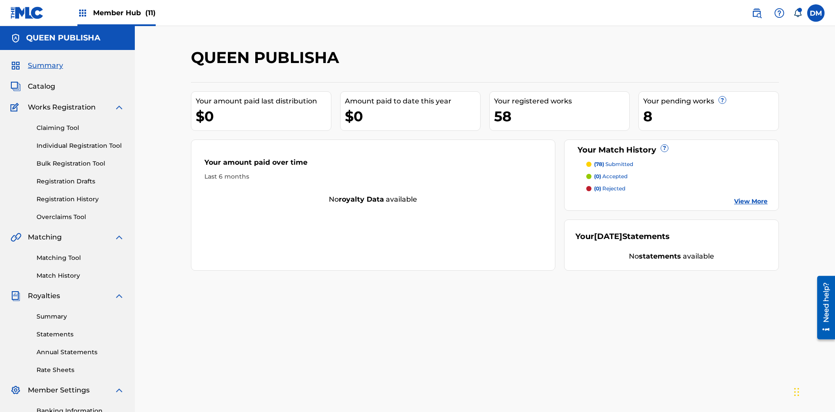
scroll to position [29, 0]
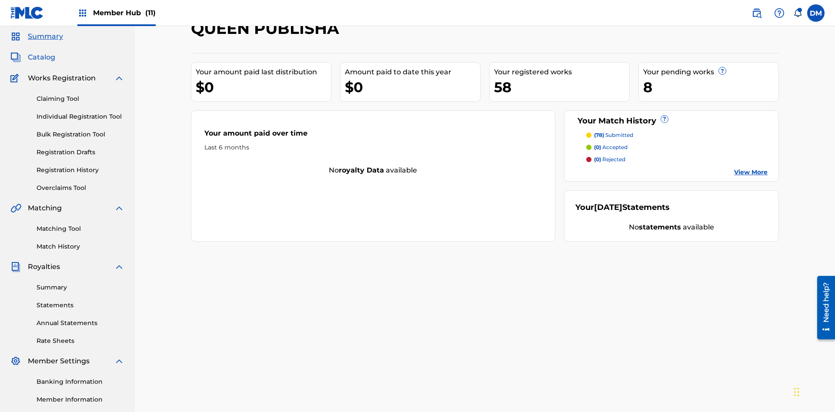
click at [41, 57] on span "Catalog" at bounding box center [41, 57] width 27 height 10
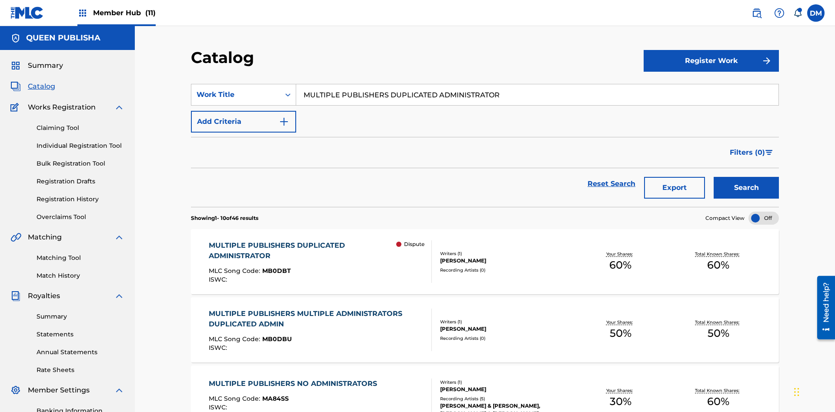
scroll to position [32, 0]
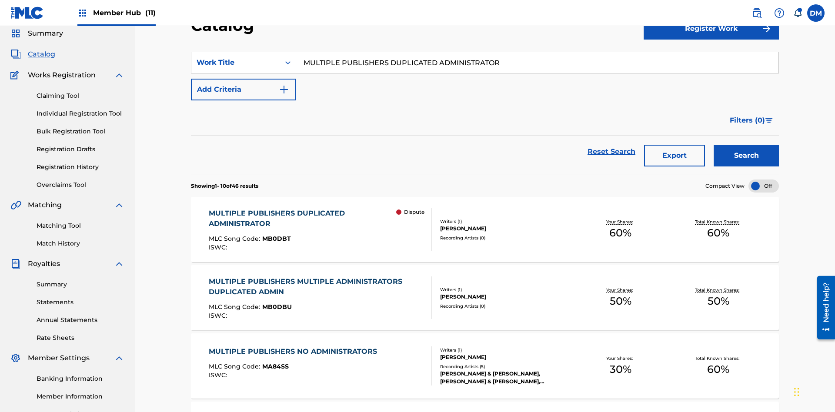
click at [537, 63] on input "MULTIPLE PUBLISHERS DUPLICATED ADMINISTRATOR" at bounding box center [537, 62] width 482 height 21
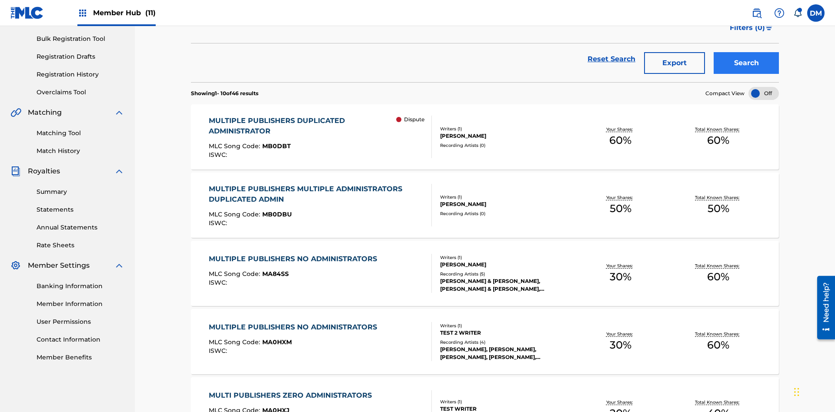
type input "MULTIPLE PUBLISHERS DUPLICATED ADMINISTRATOR"
click at [746, 63] on button "Search" at bounding box center [746, 63] width 65 height 22
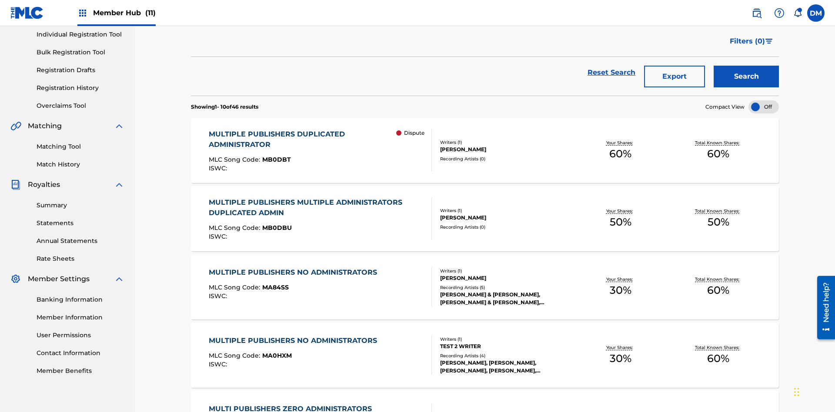
click at [275, 156] on span "MB0DBT" at bounding box center [276, 160] width 29 height 8
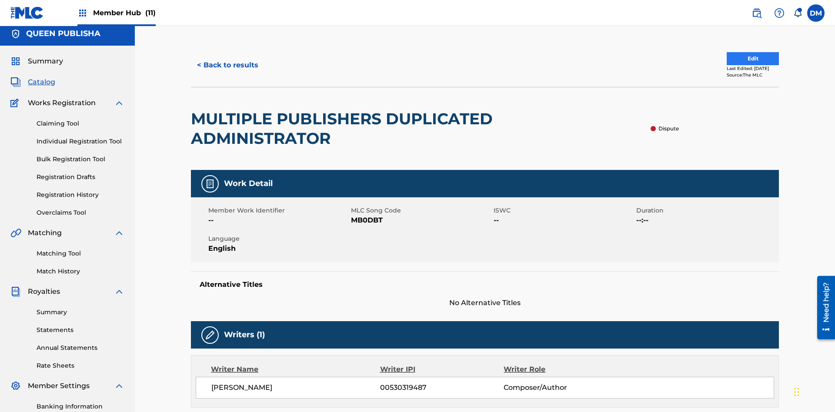
click at [735, 59] on button "Edit" at bounding box center [753, 58] width 52 height 13
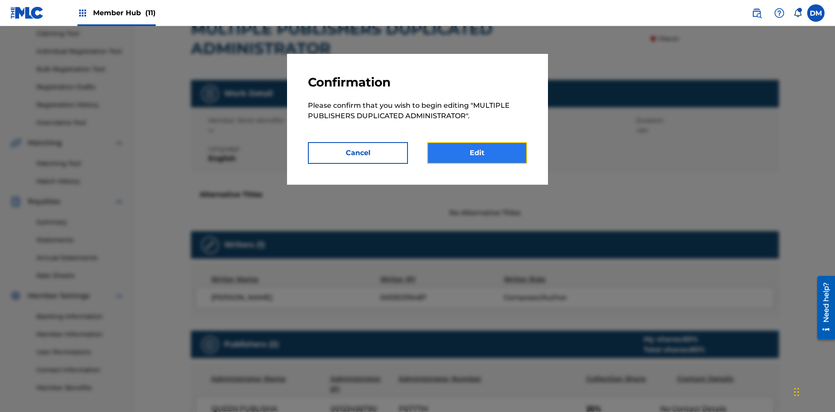
click at [477, 153] on link "Edit" at bounding box center [477, 153] width 100 height 22
